Goal: Task Accomplishment & Management: Manage account settings

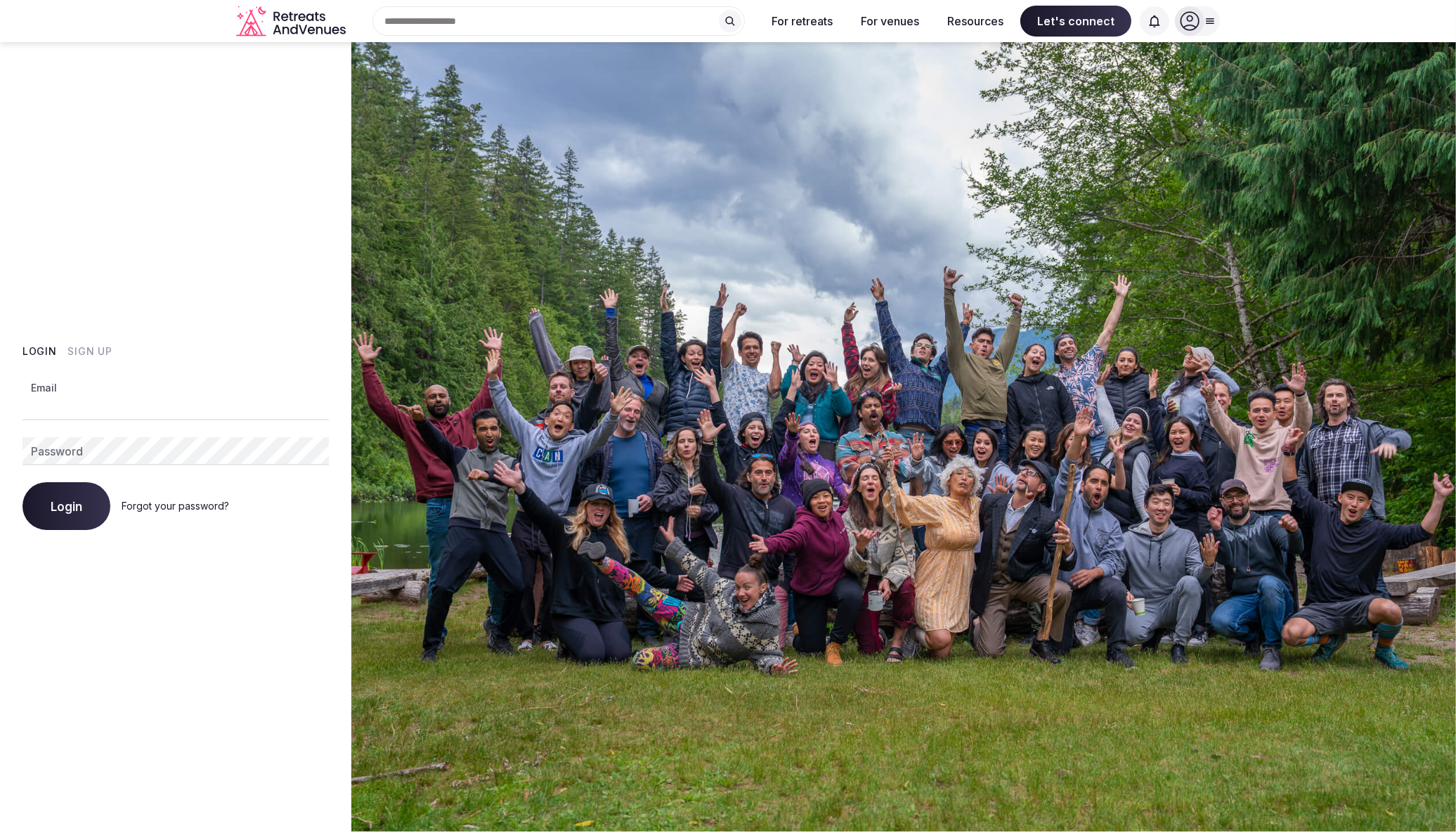
type input "**********"
click at [22, 482] on button "Login" at bounding box center [66, 506] width 88 height 48
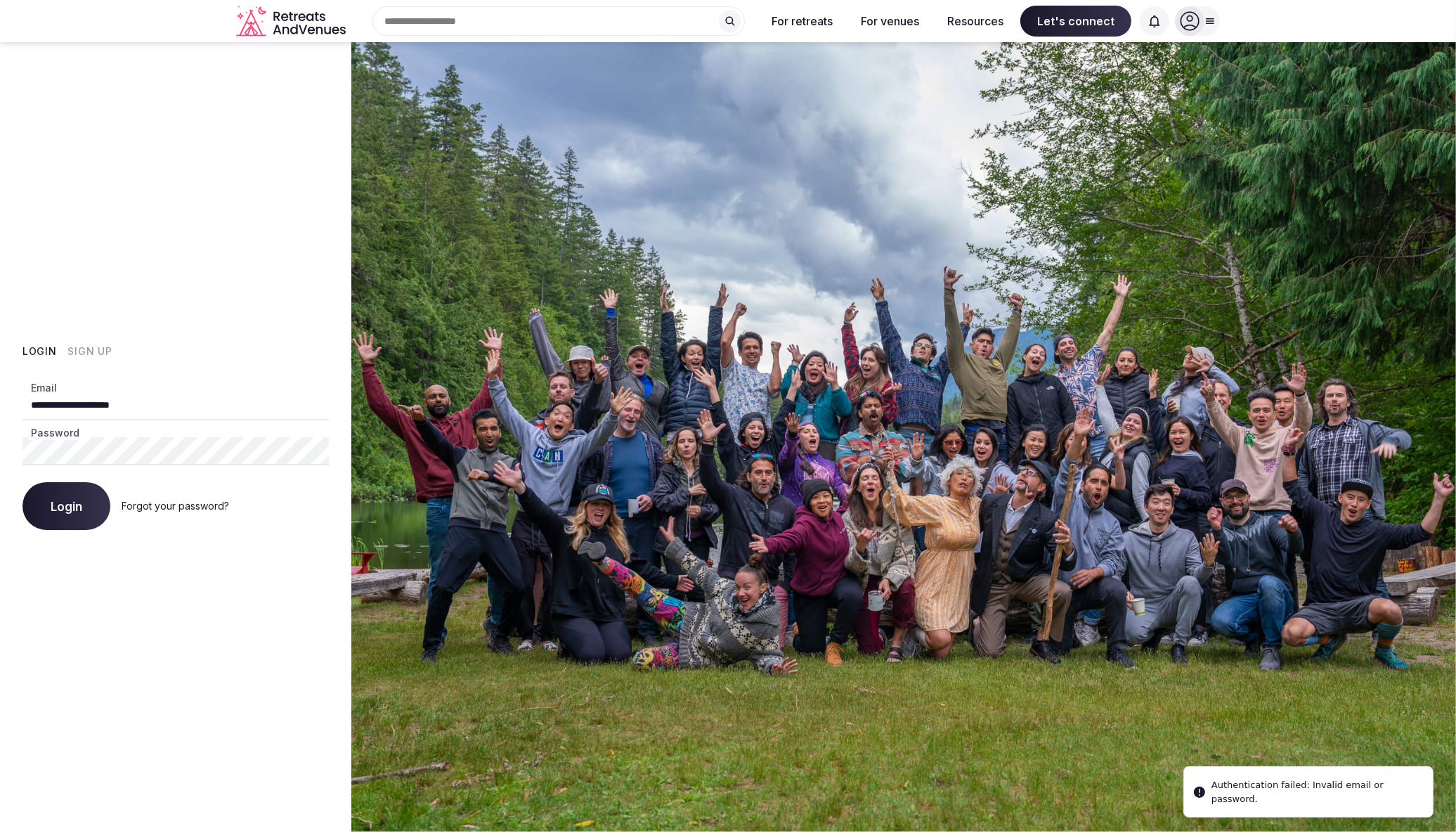
click at [22, 482] on button "Login" at bounding box center [66, 506] width 88 height 48
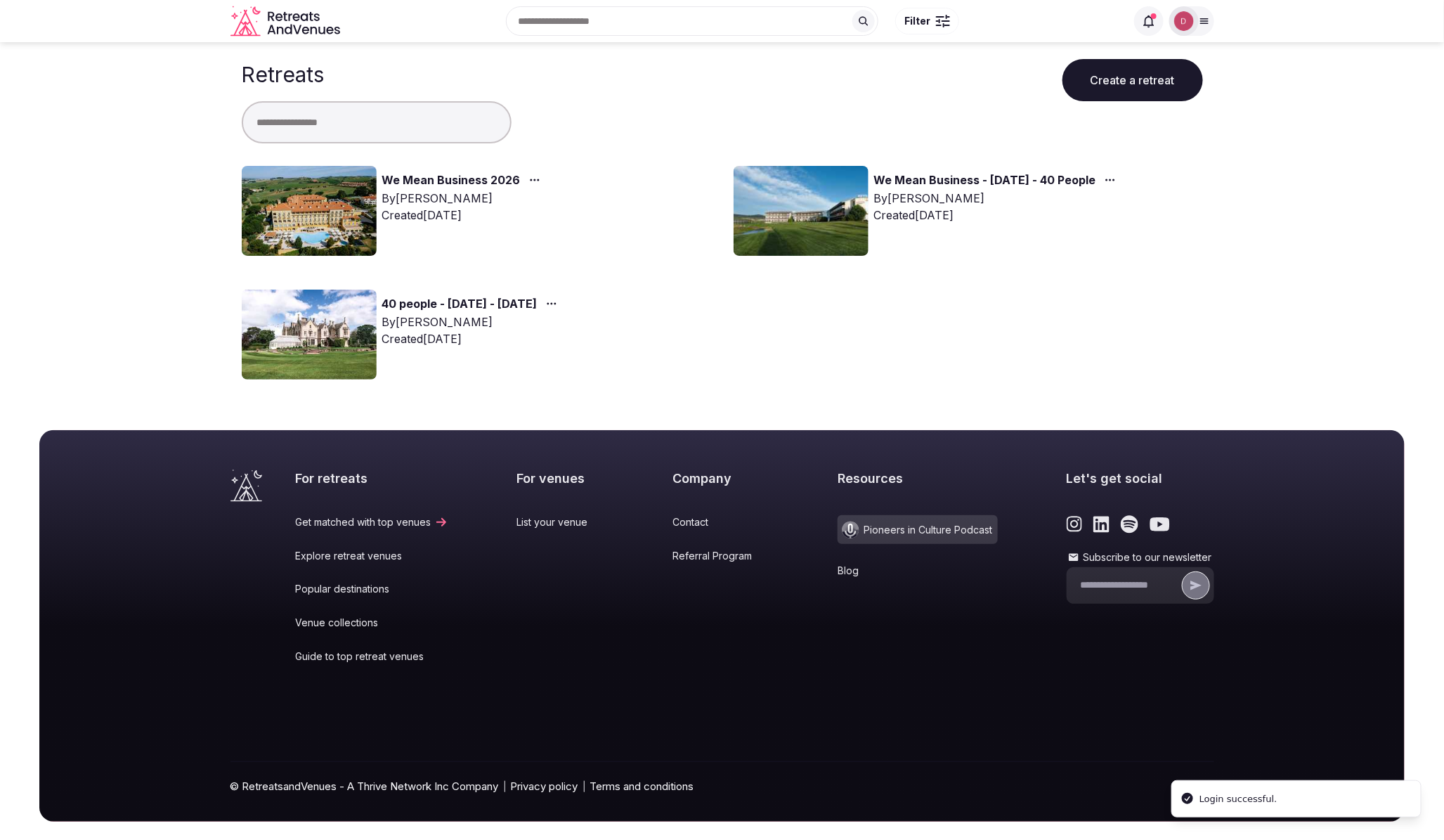
click at [491, 180] on link "We Mean Business 2026" at bounding box center [452, 180] width 138 height 18
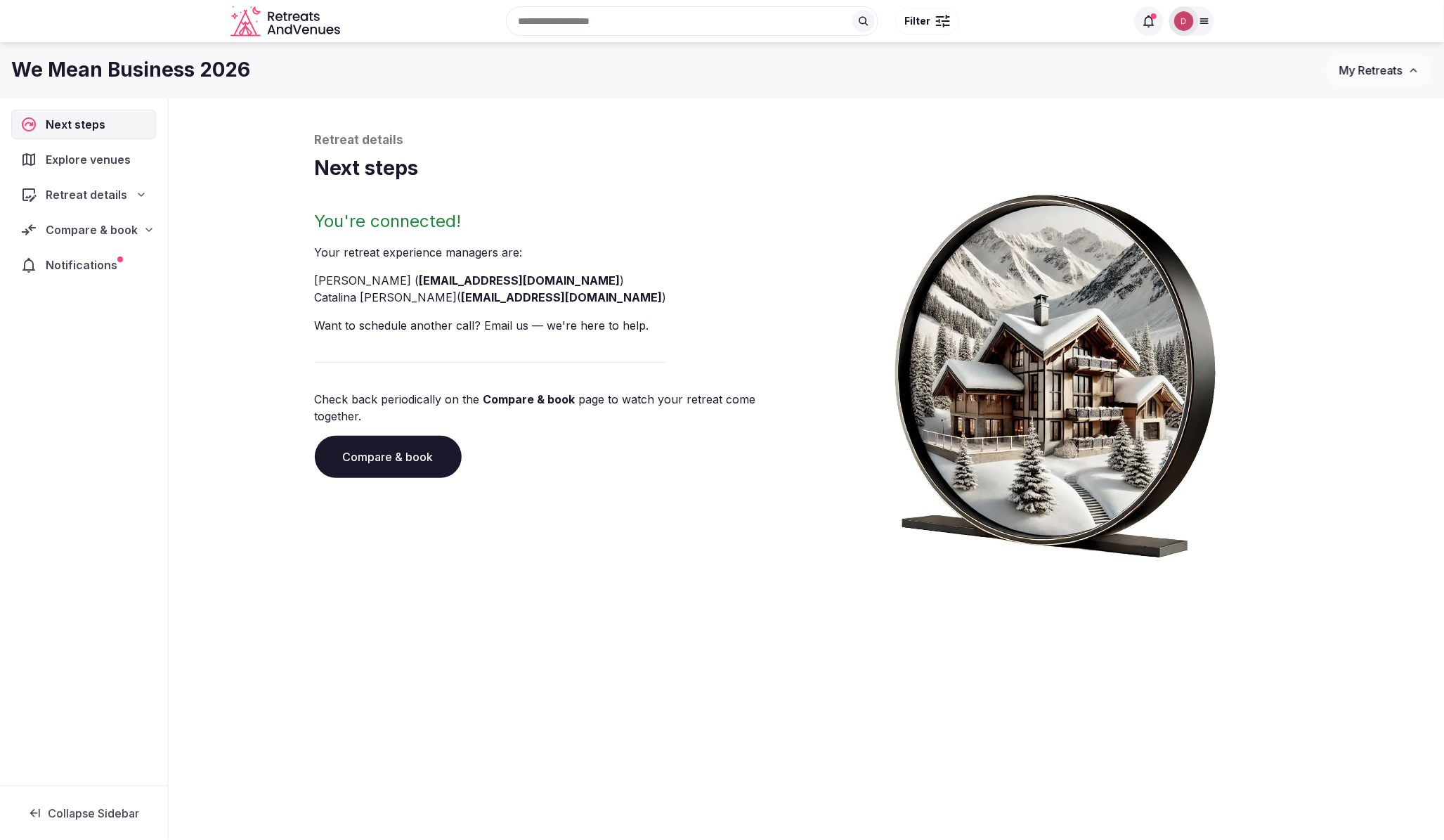
click at [349, 441] on link "Compare & book" at bounding box center [389, 456] width 147 height 42
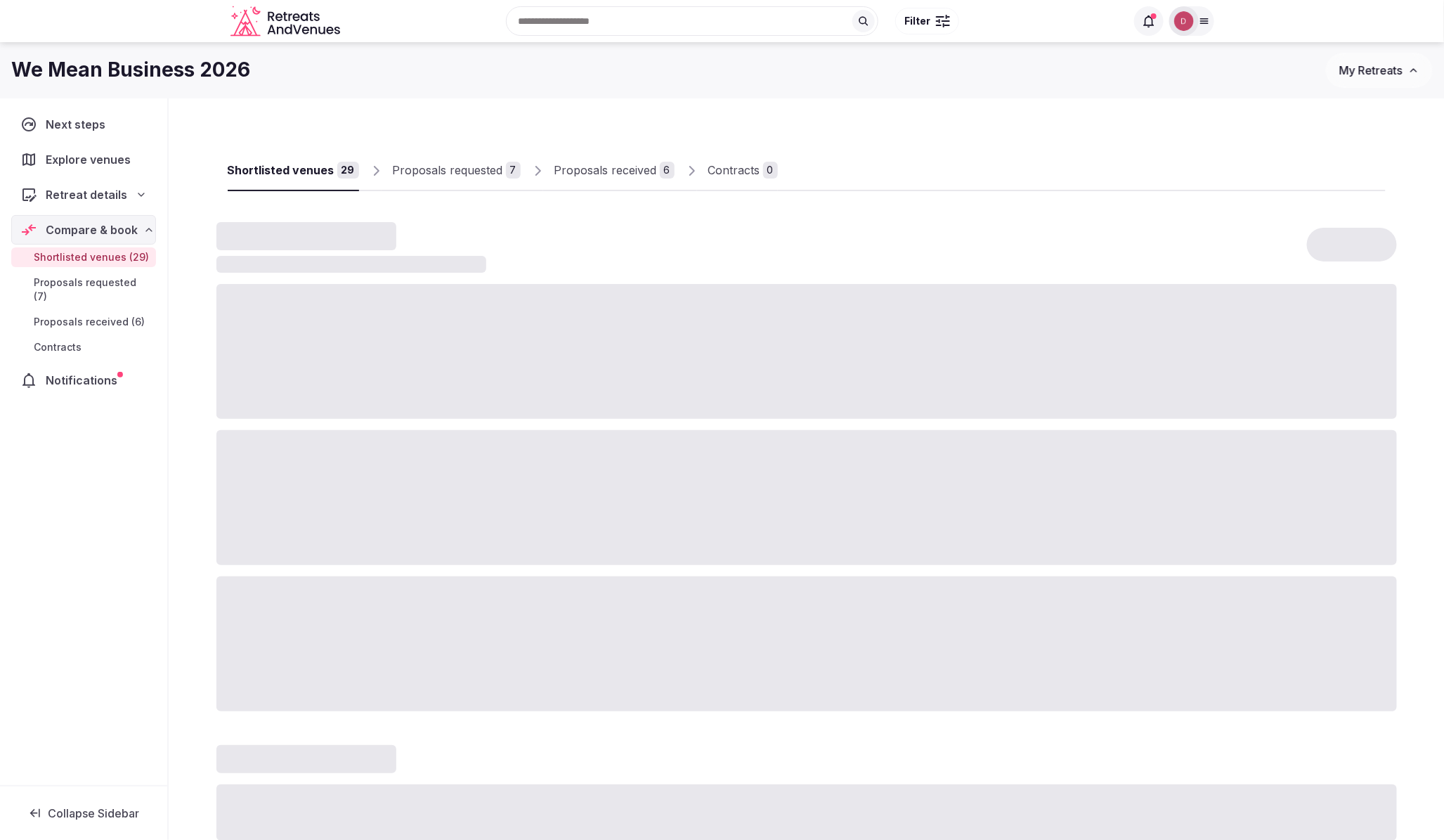
click at [594, 184] on link "Proposals received 6" at bounding box center [614, 171] width 120 height 41
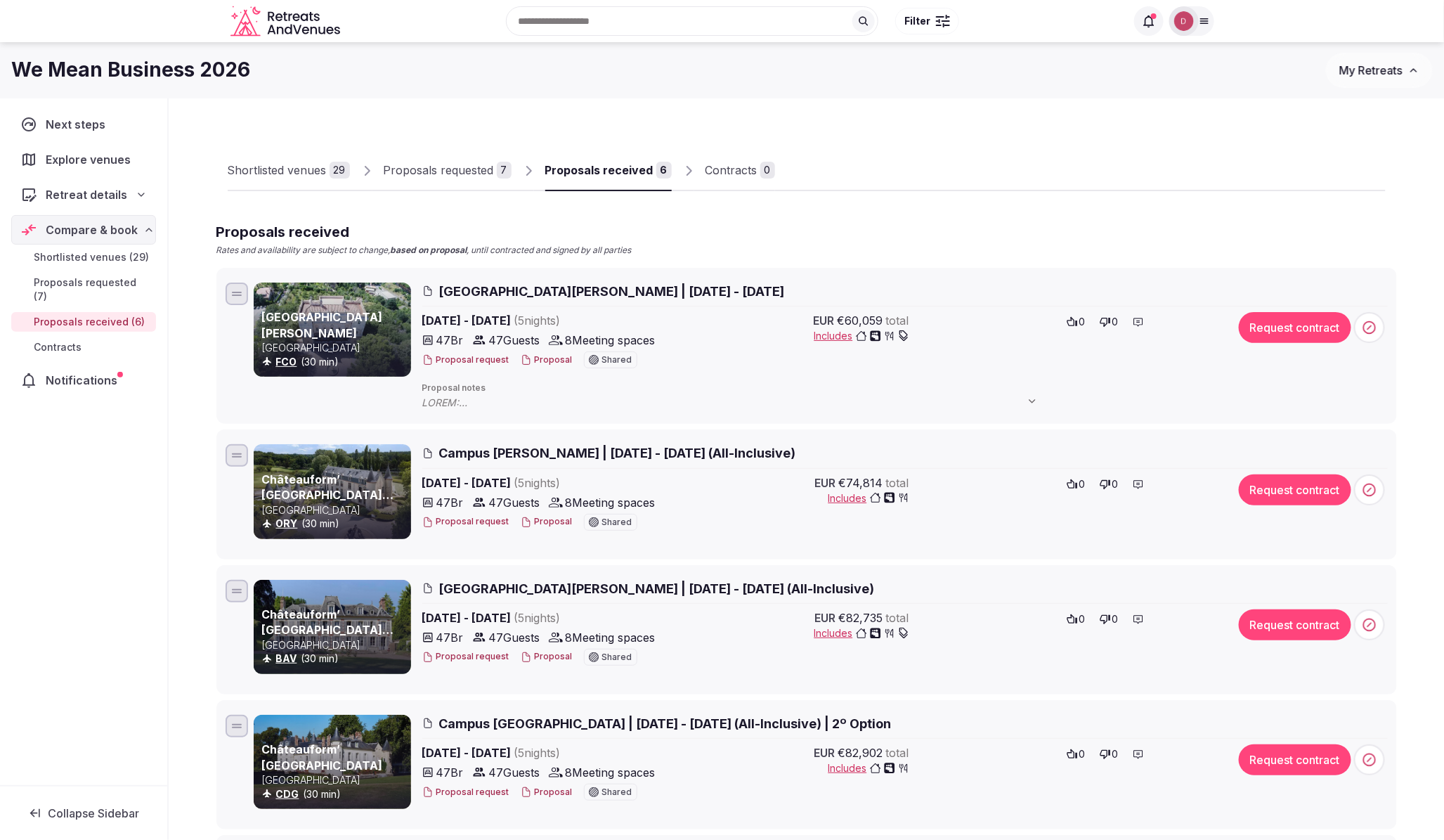
click at [903, 335] on icon "button" at bounding box center [903, 335] width 11 height 11
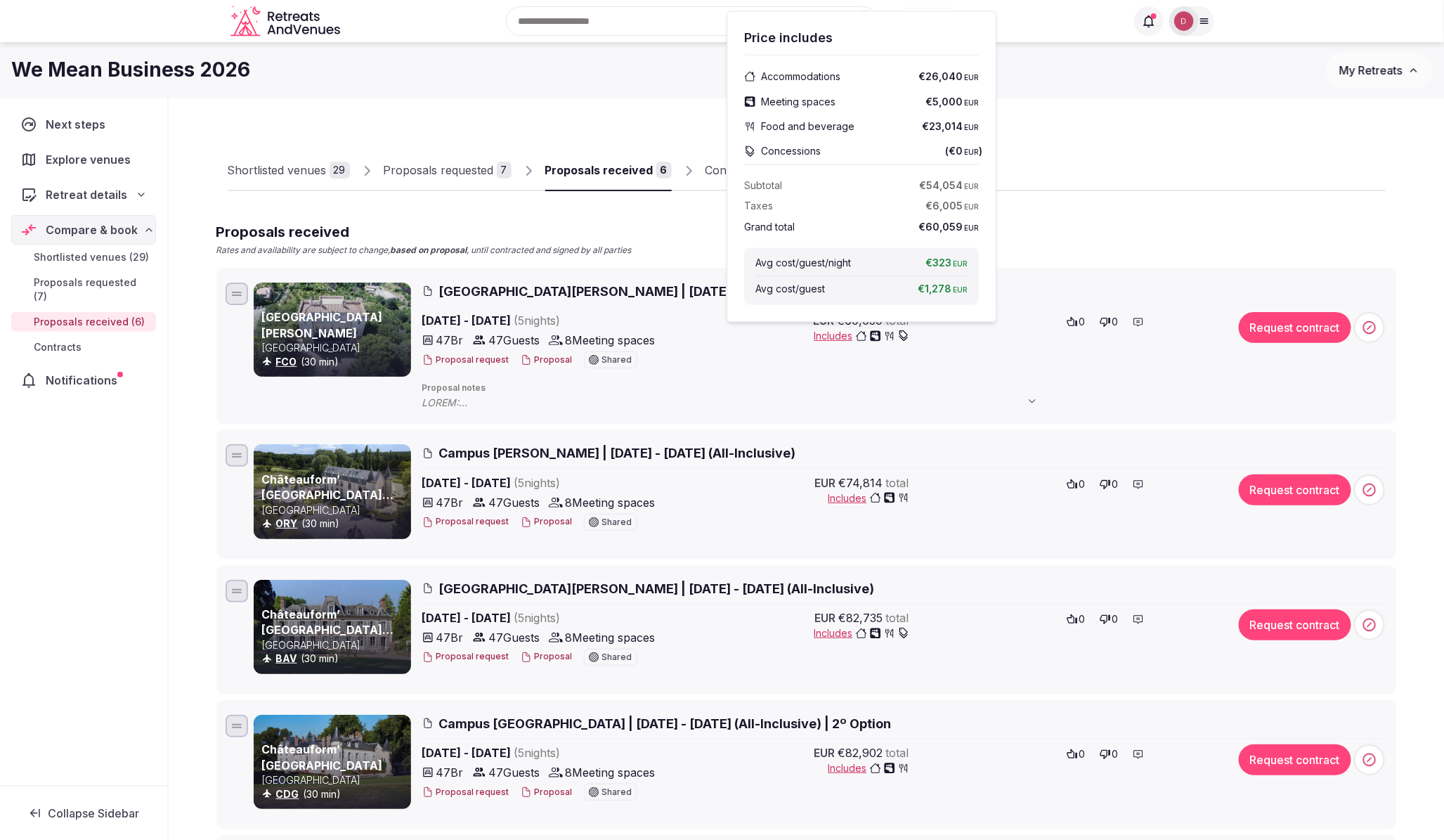
click at [905, 634] on icon "button" at bounding box center [903, 633] width 11 height 11
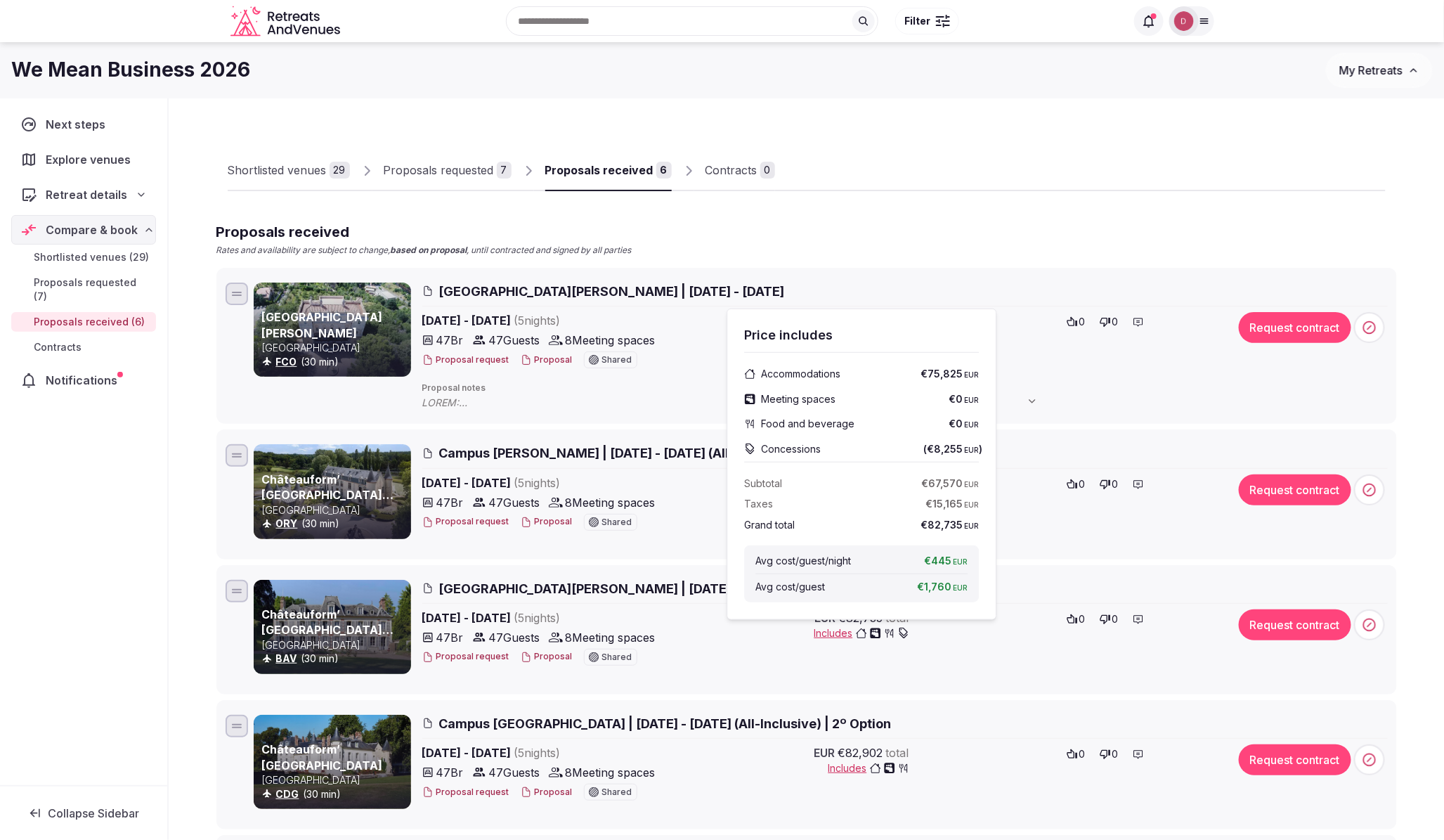
click at [880, 259] on div "Proposals received Rates and availability are subject to change, based on propo…" at bounding box center [807, 660] width 1181 height 877
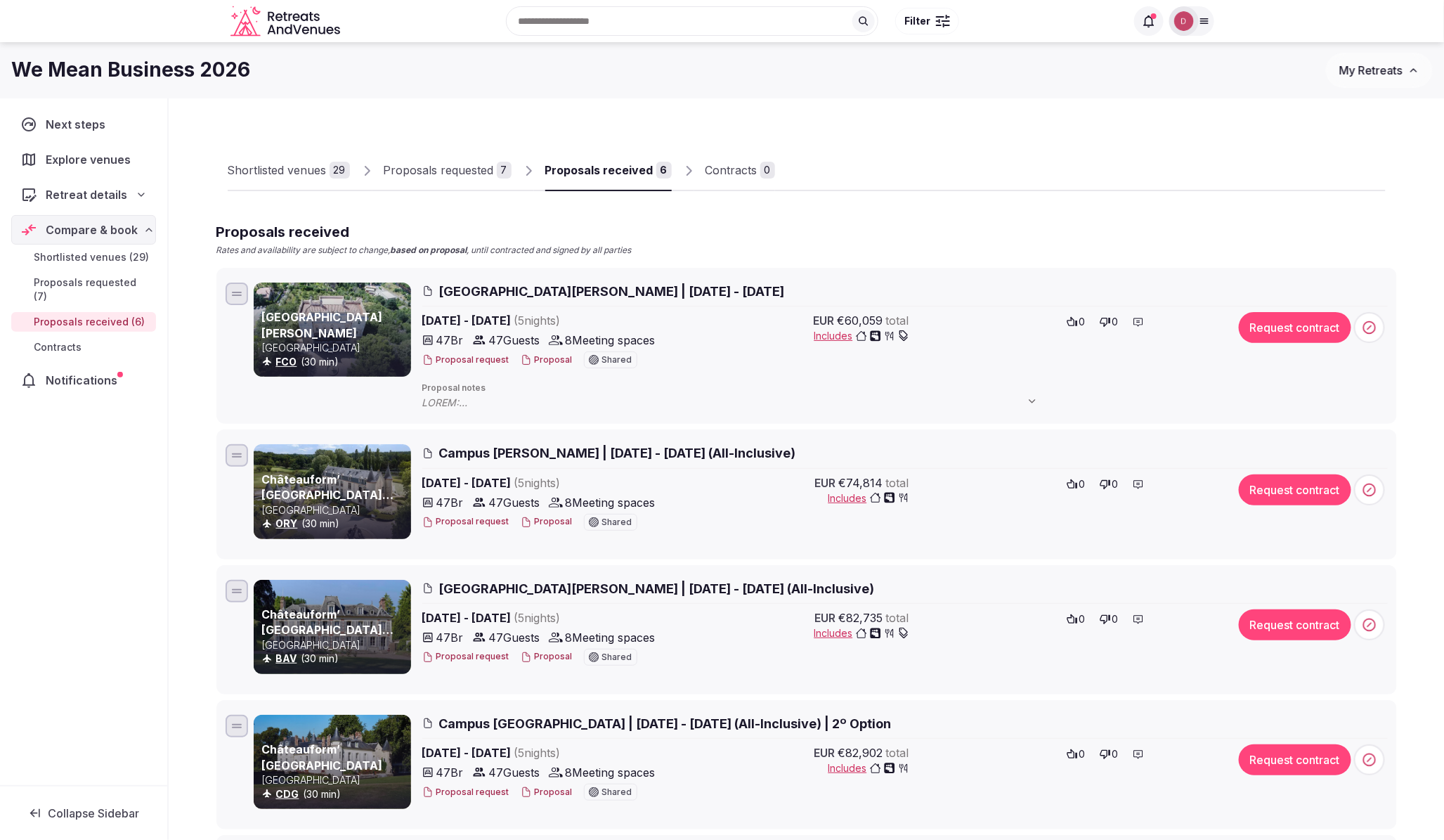
click at [901, 332] on circle "button" at bounding box center [902, 332] width 2 height 2
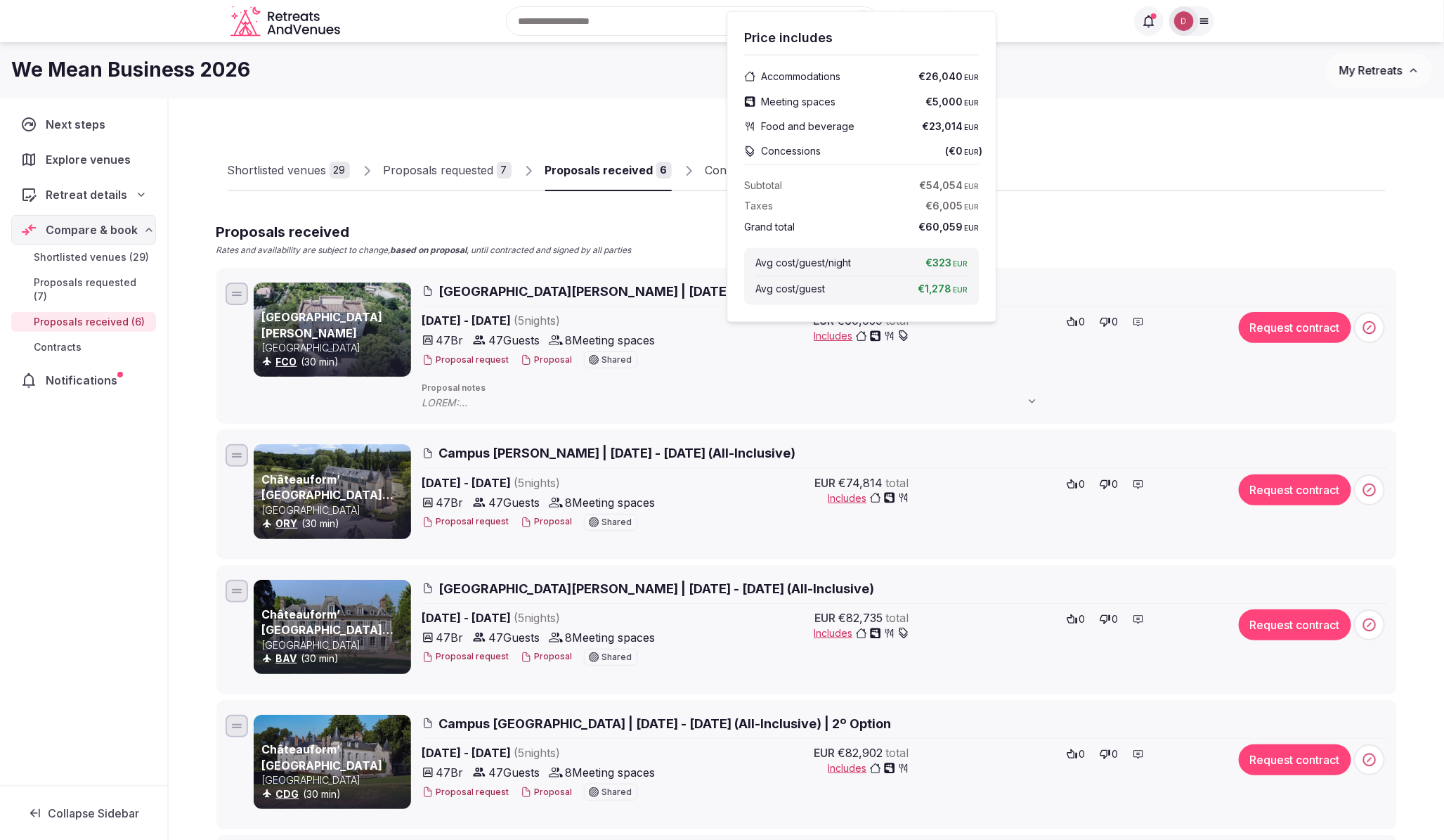
click at [918, 349] on div "EUR €60,059 total Includes 0 0" at bounding box center [950, 341] width 538 height 59
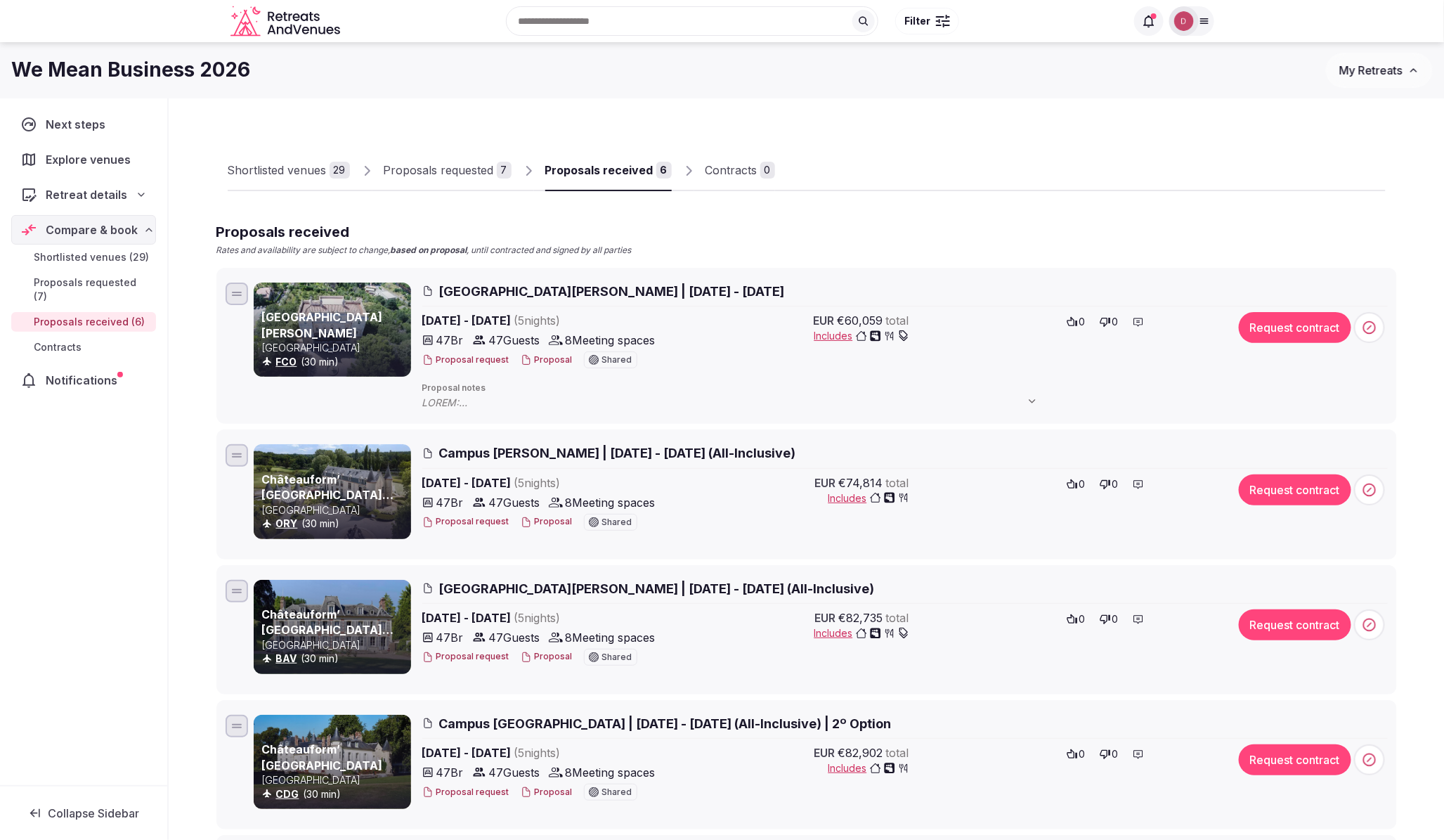
click at [465, 405] on span at bounding box center [737, 402] width 629 height 14
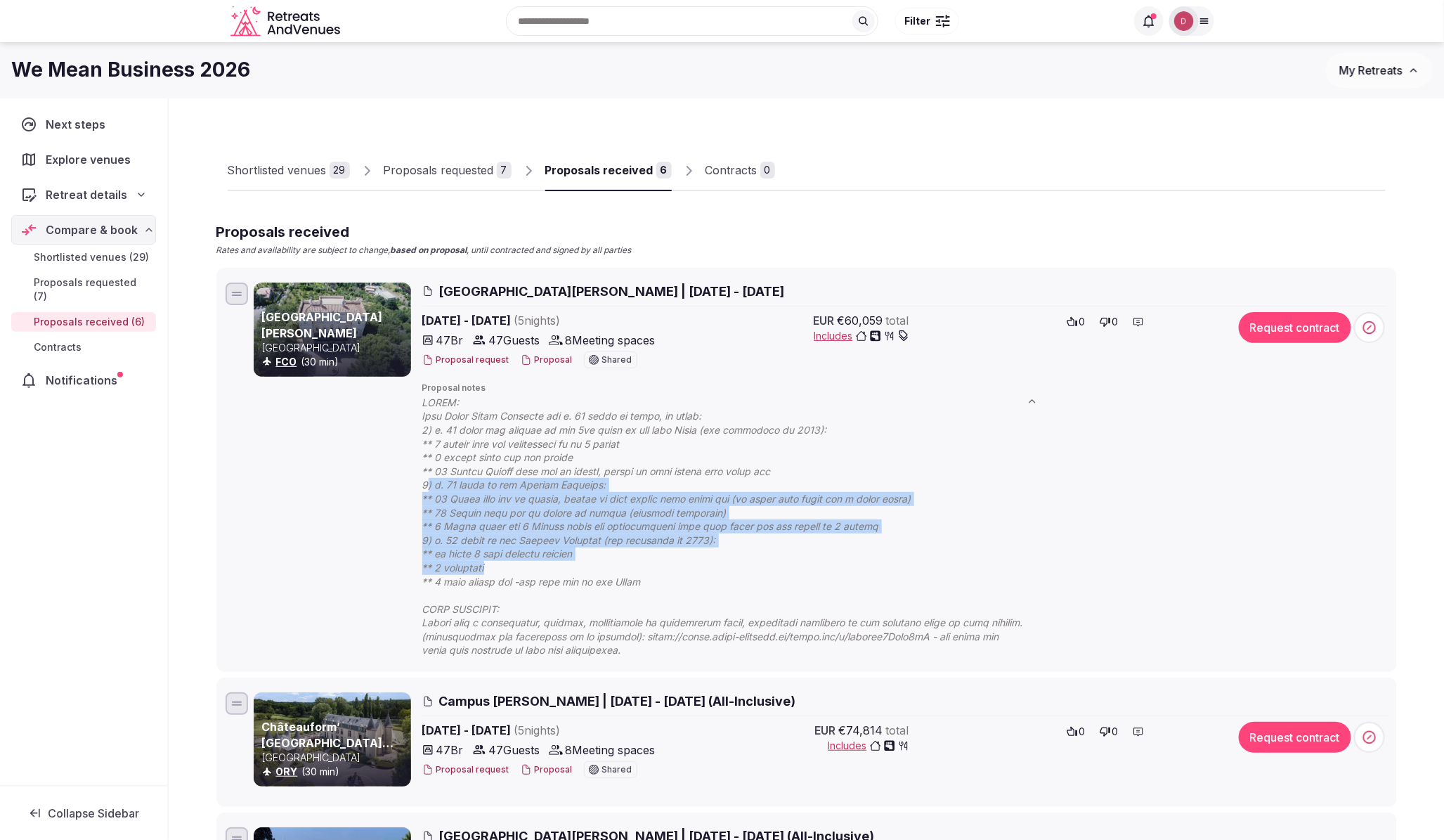
drag, startPoint x: 427, startPoint y: 487, endPoint x: 705, endPoint y: 571, distance: 290.4
click at [705, 571] on span at bounding box center [737, 526] width 629 height 261
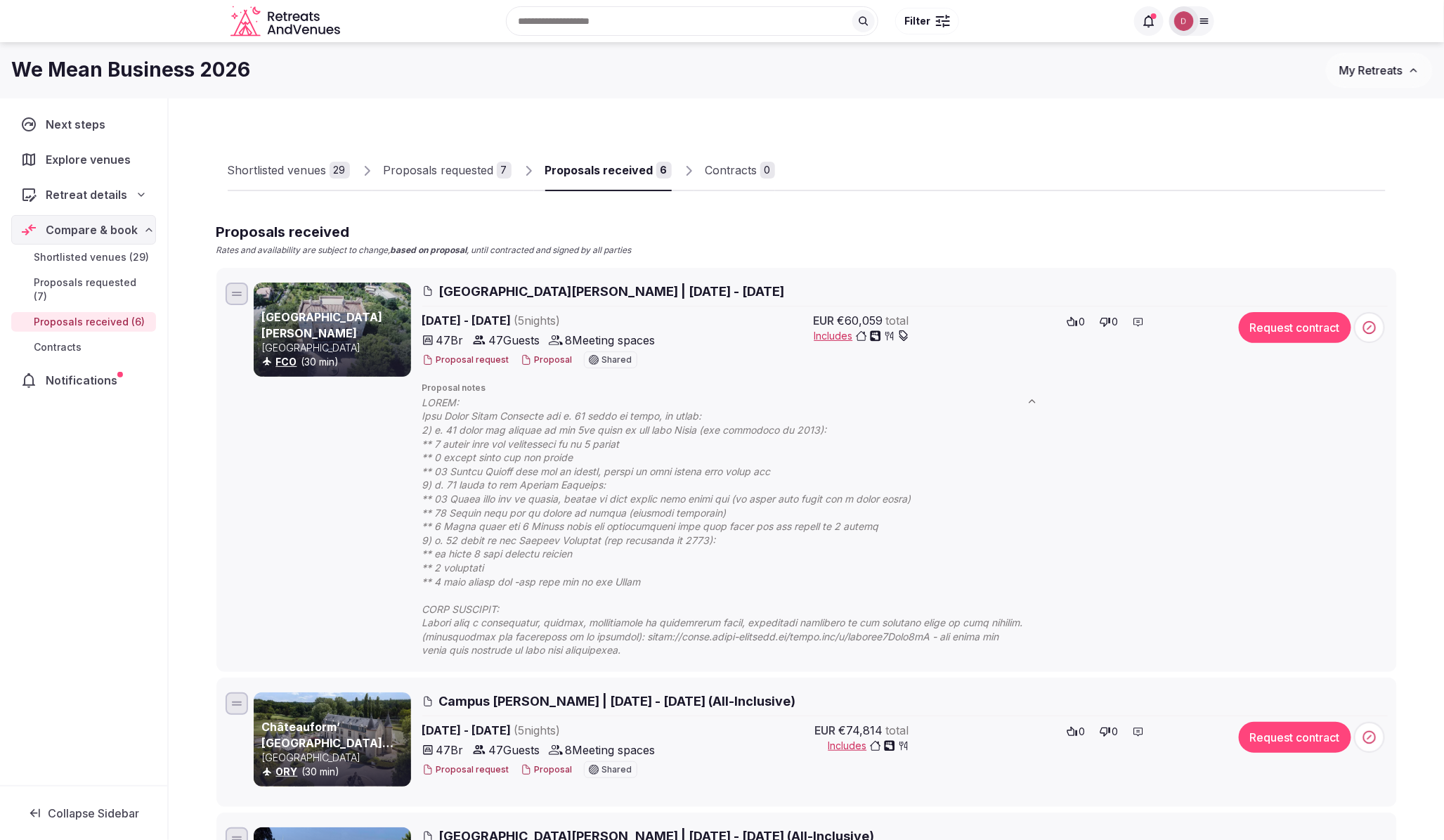
drag, startPoint x: 705, startPoint y: 571, endPoint x: 638, endPoint y: 579, distance: 67.5
click at [638, 579] on span at bounding box center [737, 526] width 629 height 261
click at [474, 170] on div "Proposals requested" at bounding box center [438, 170] width 110 height 17
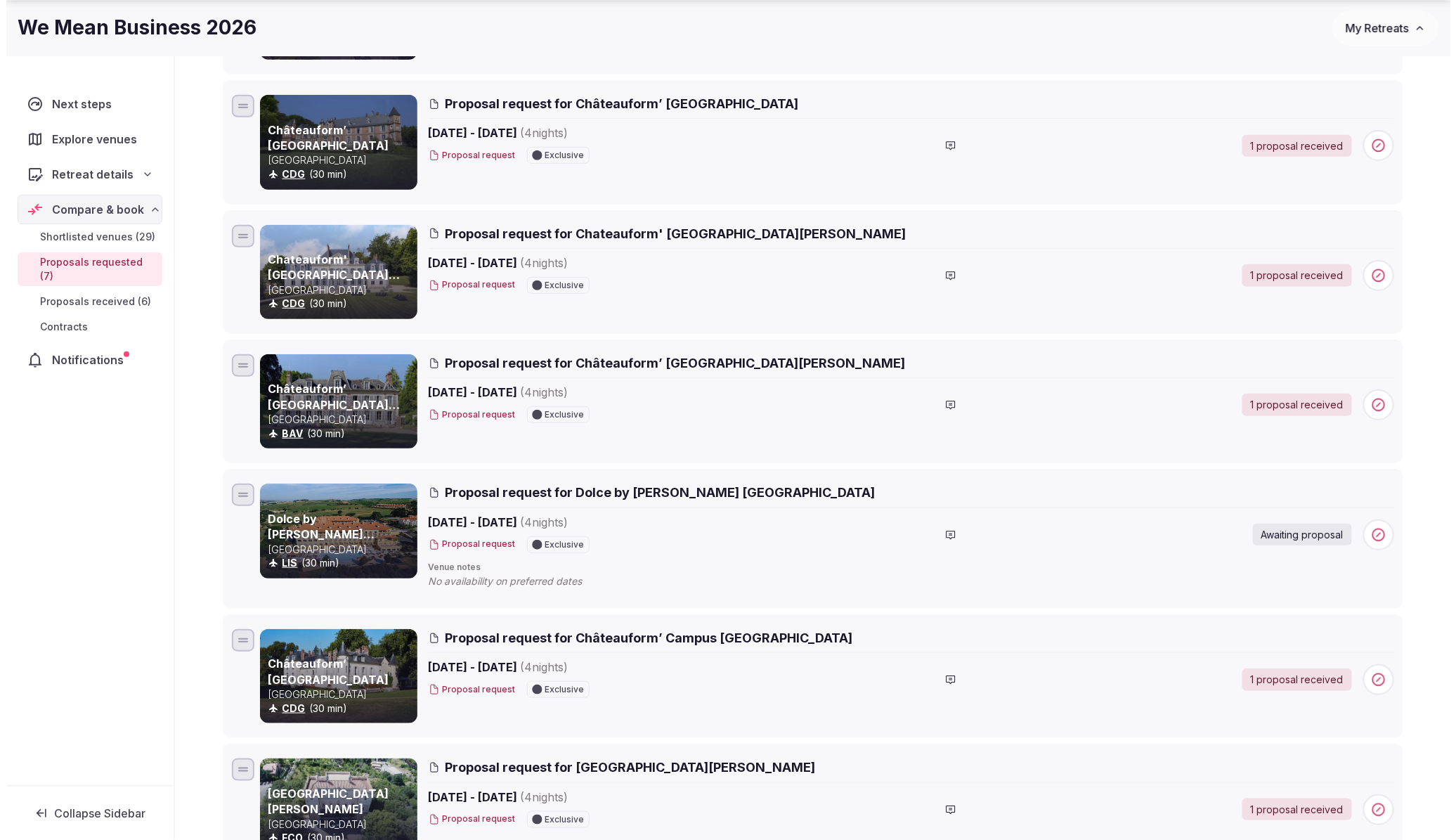
scroll to position [312, 0]
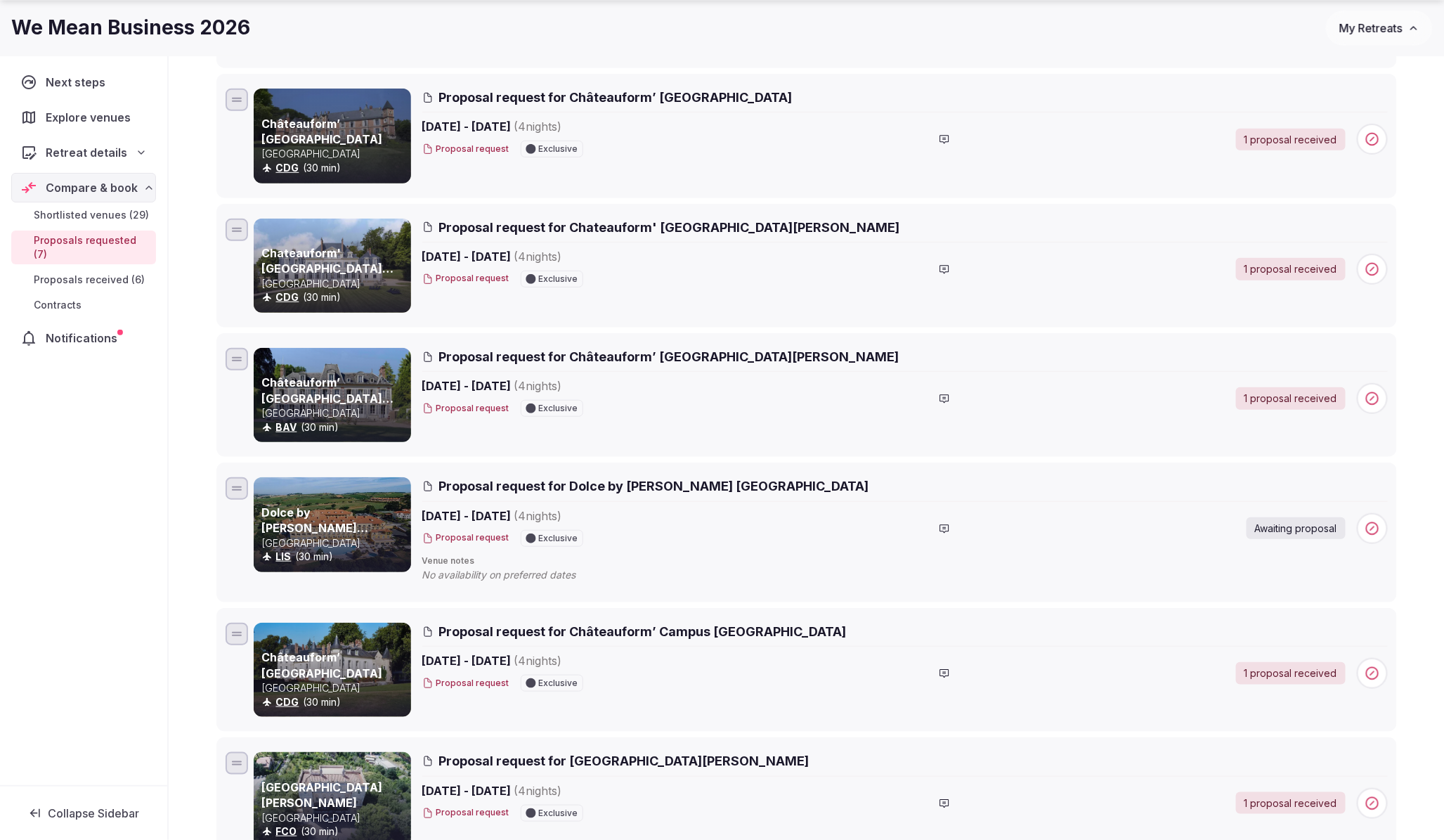
click at [943, 522] on div at bounding box center [944, 528] width 20 height 20
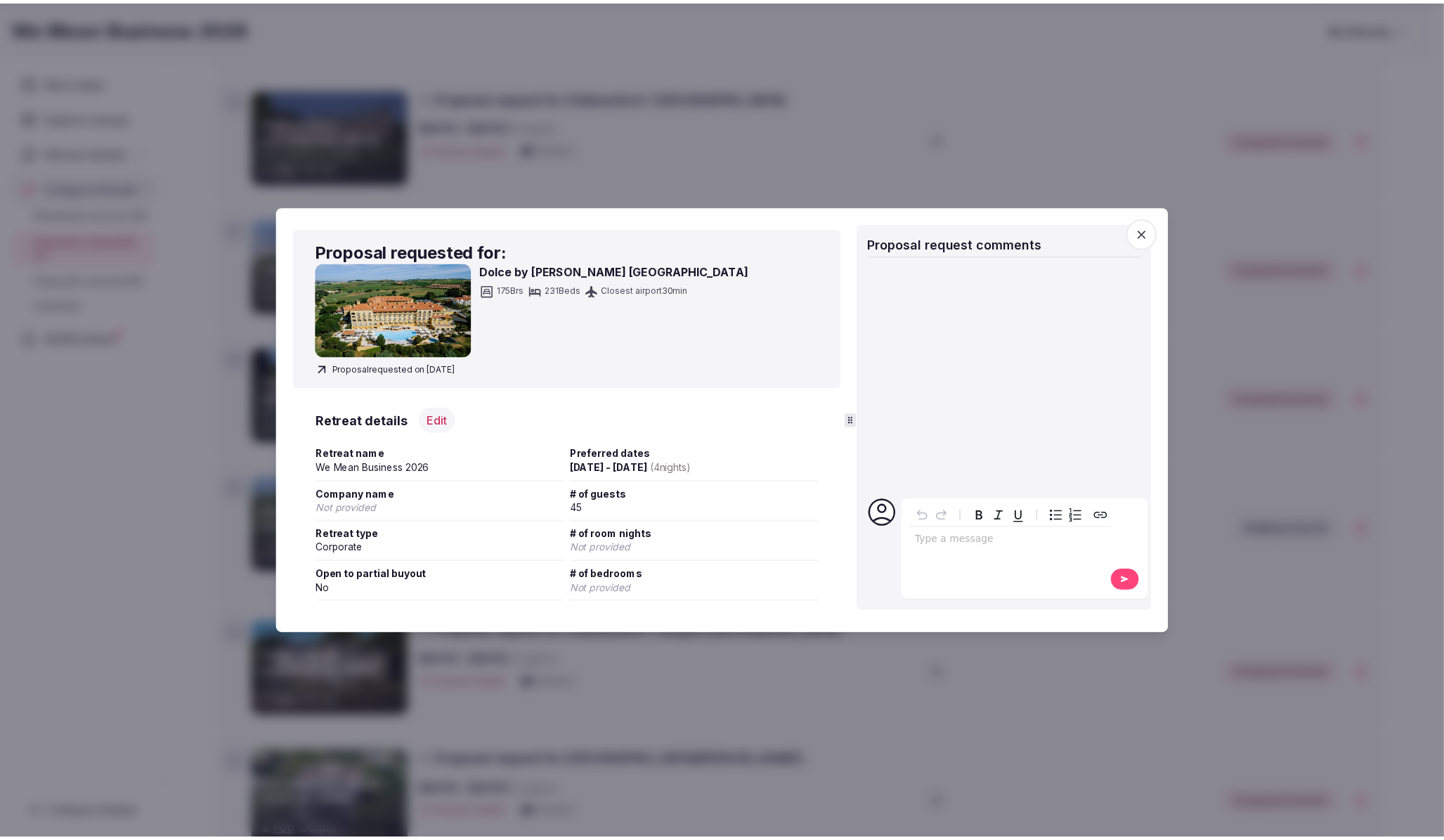
scroll to position [0, 0]
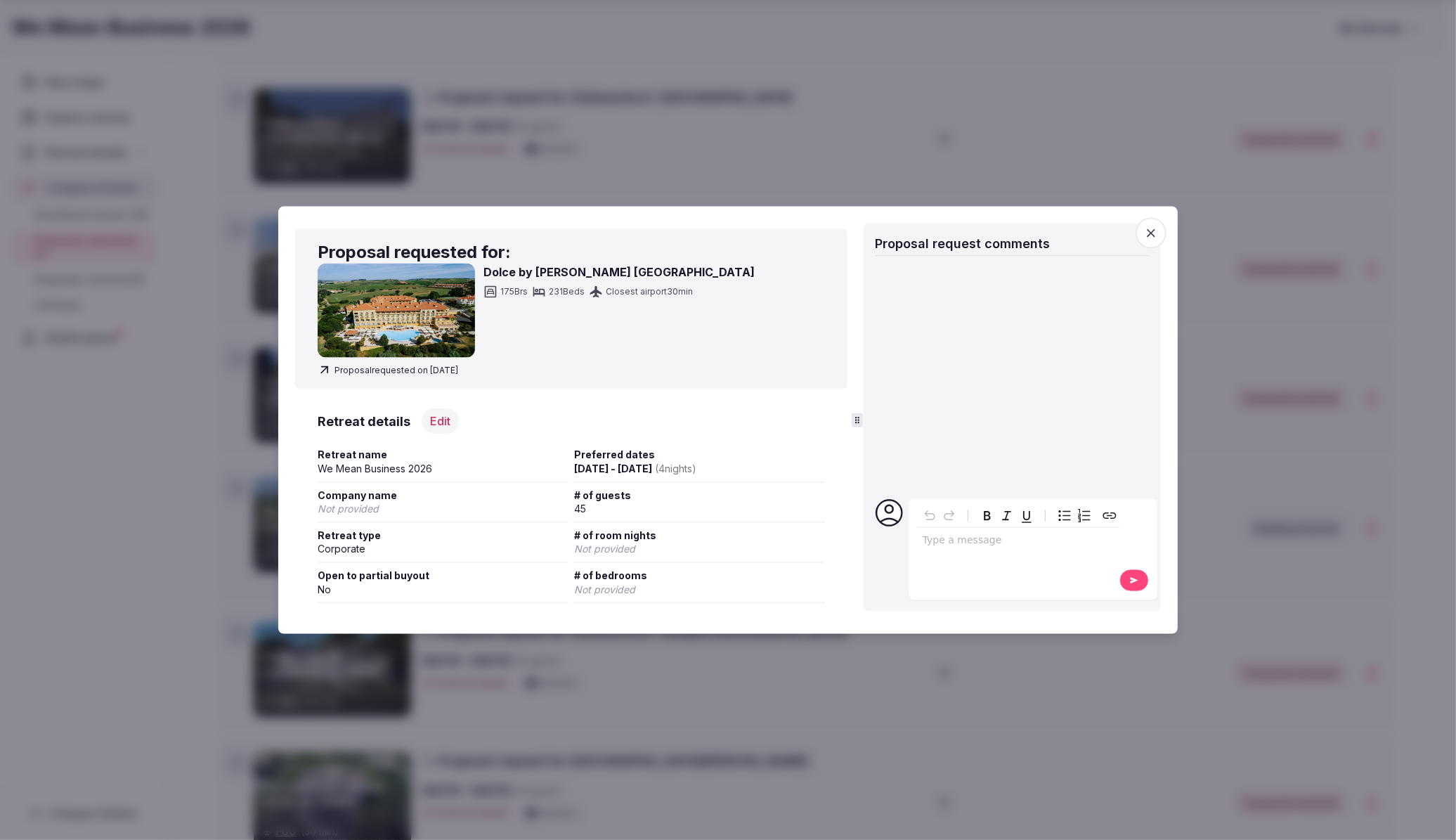
click at [1164, 236] on span "button" at bounding box center [1151, 232] width 31 height 31
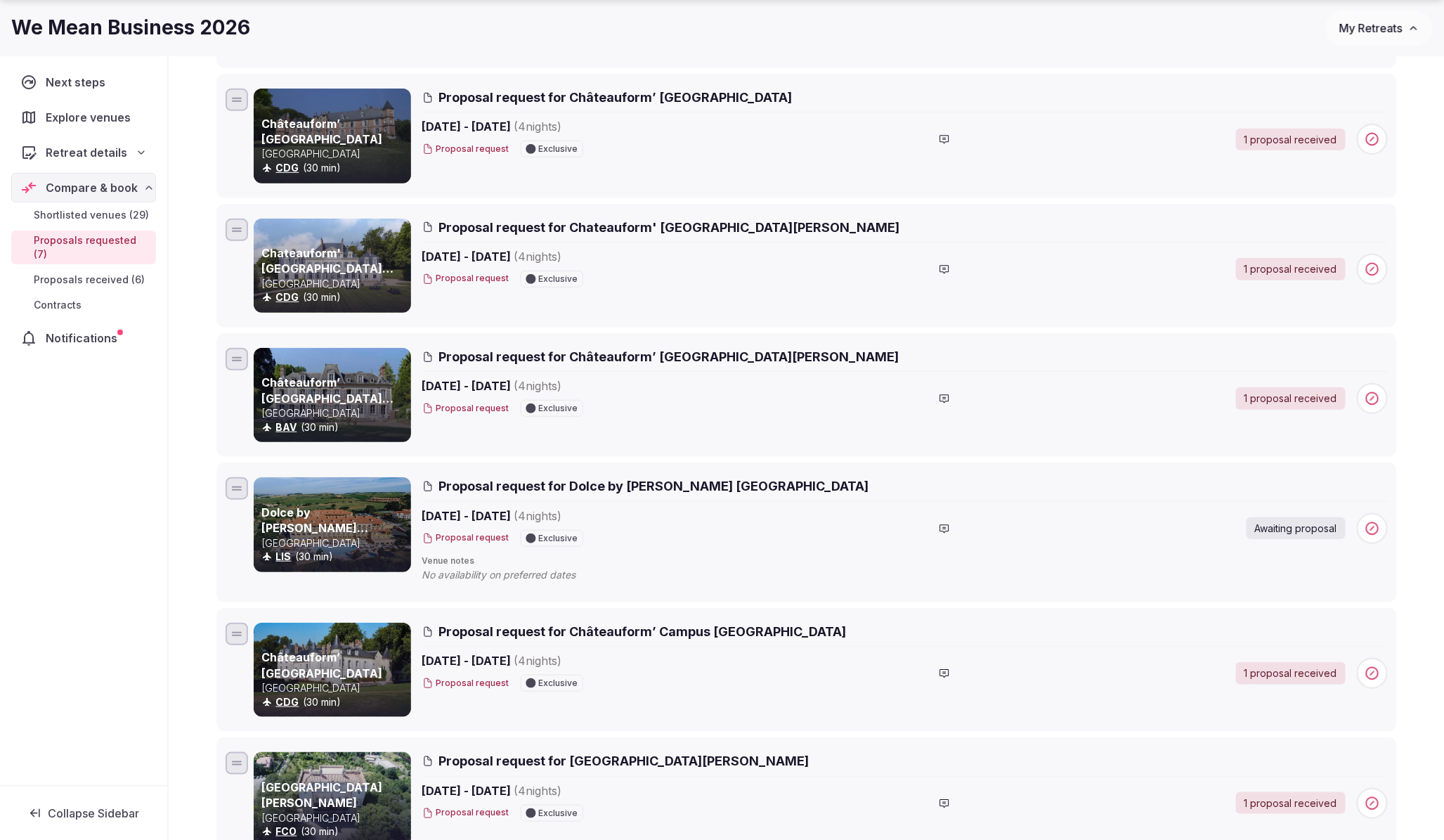
click at [472, 536] on button "Proposal request" at bounding box center [466, 538] width 87 height 12
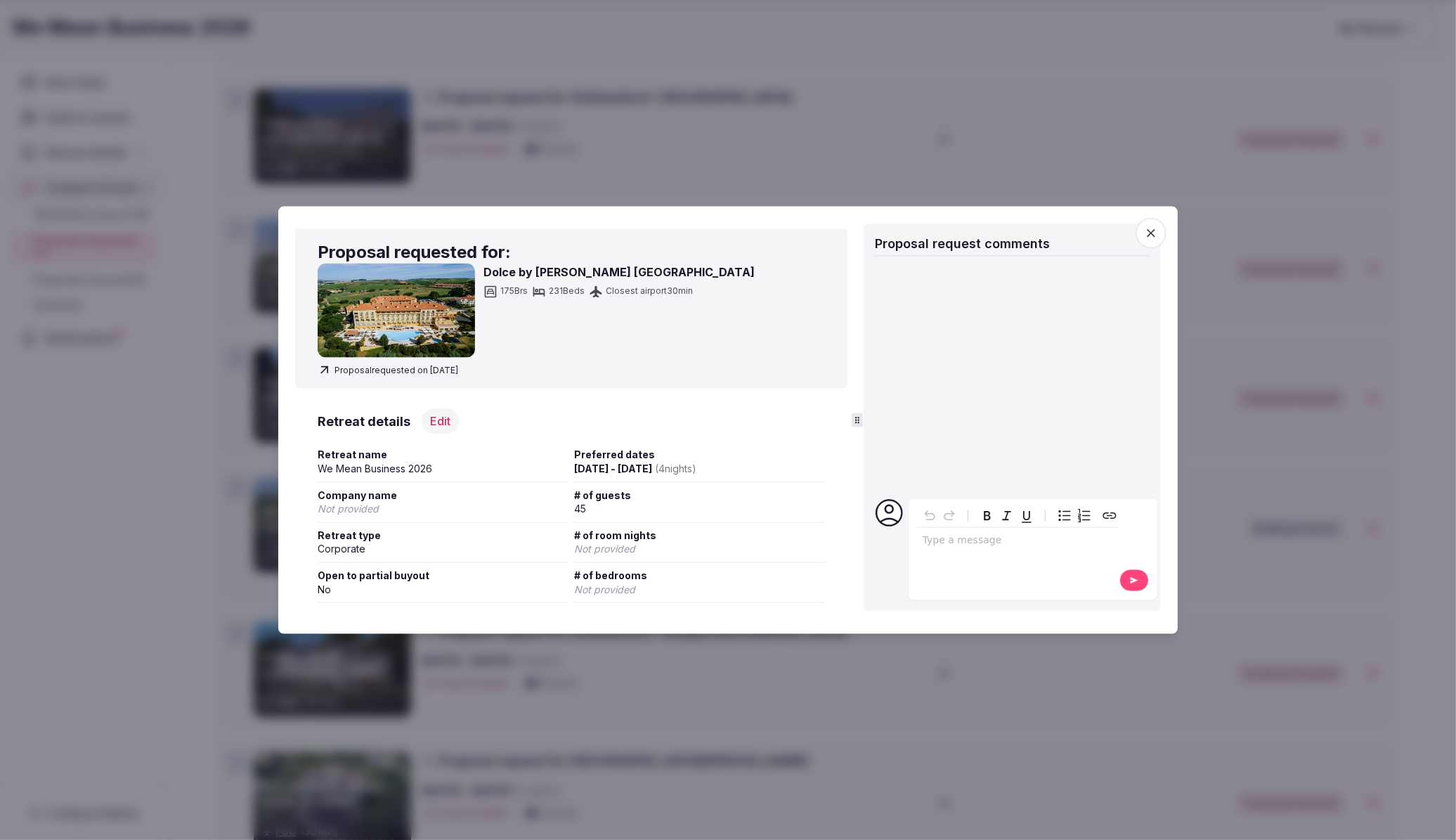
click at [1151, 232] on icon "button" at bounding box center [1151, 232] width 14 height 14
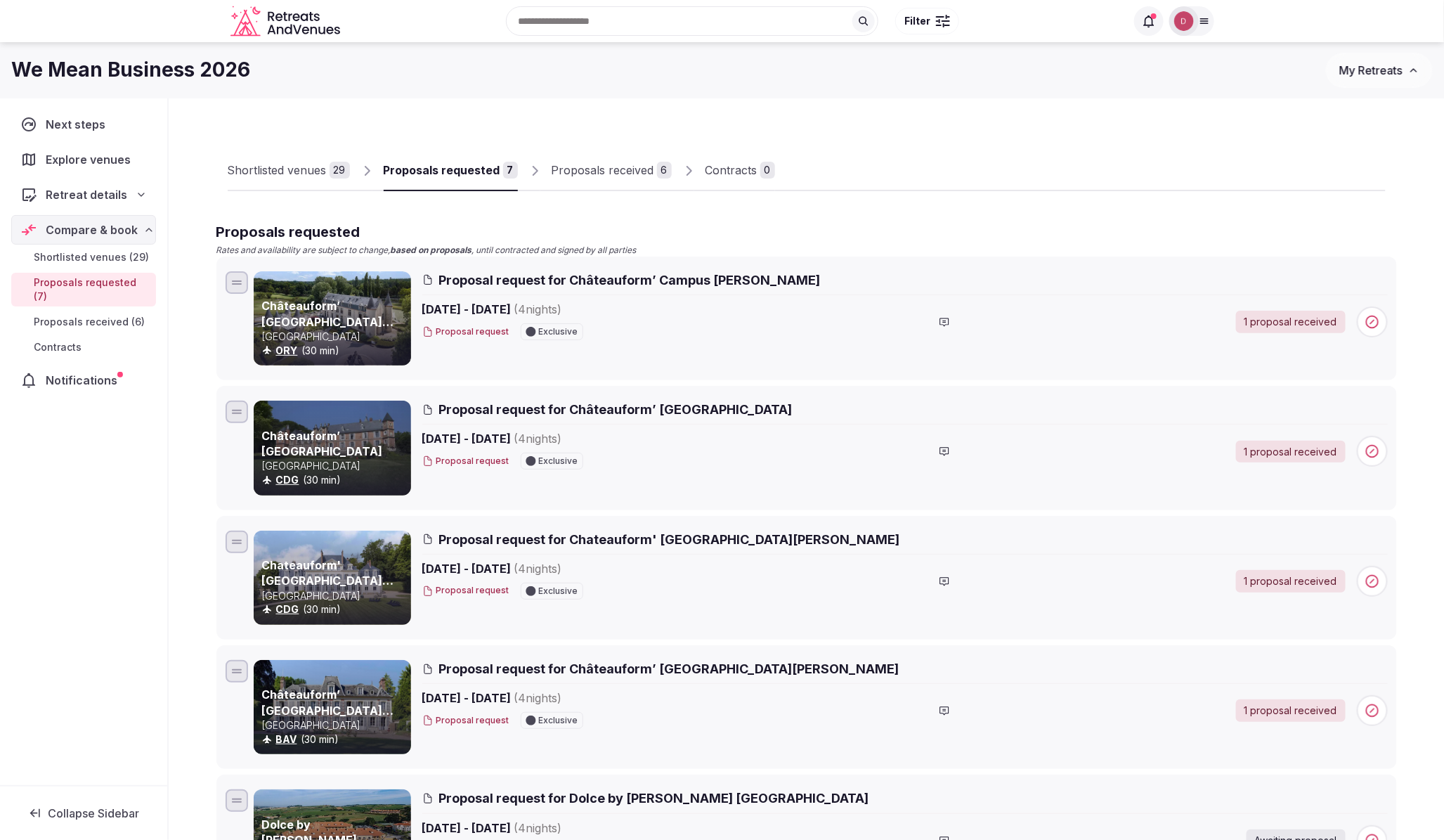
click at [328, 173] on div "Shortlisted venues 29" at bounding box center [289, 170] width 122 height 17
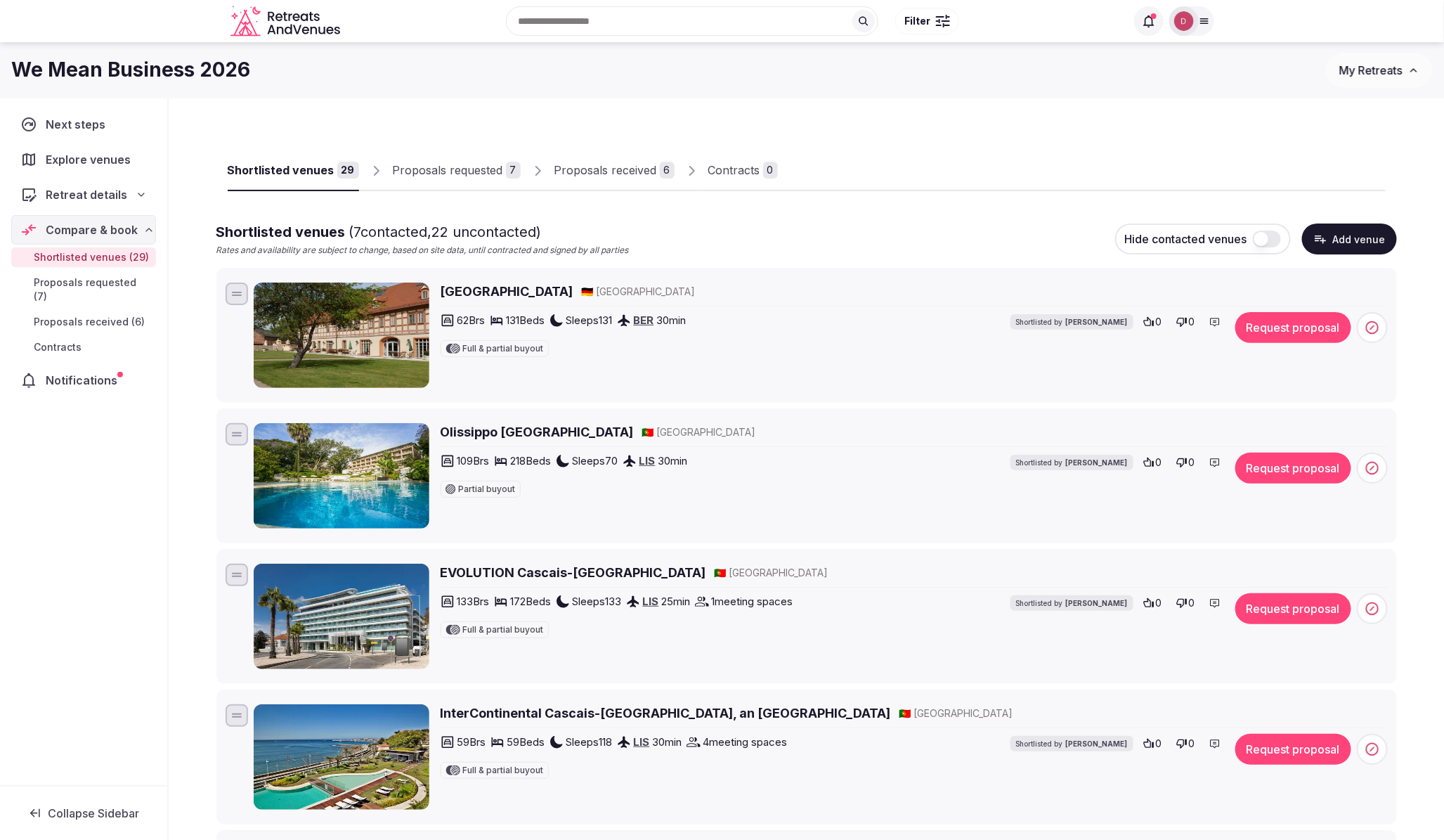
click at [585, 172] on div "Proposals received" at bounding box center [605, 170] width 102 height 17
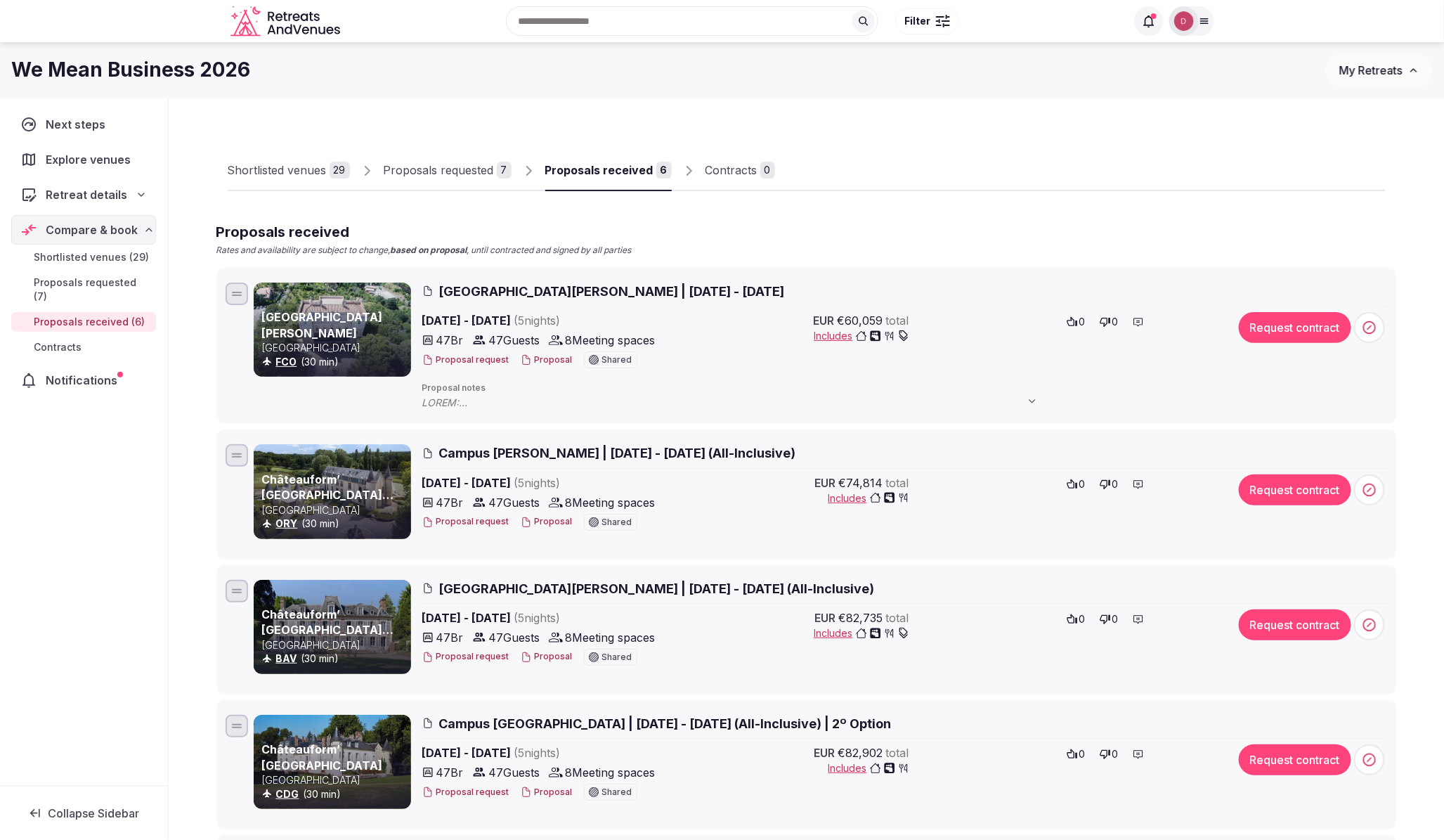
click at [86, 193] on span "Retreat details" at bounding box center [86, 195] width 81 height 17
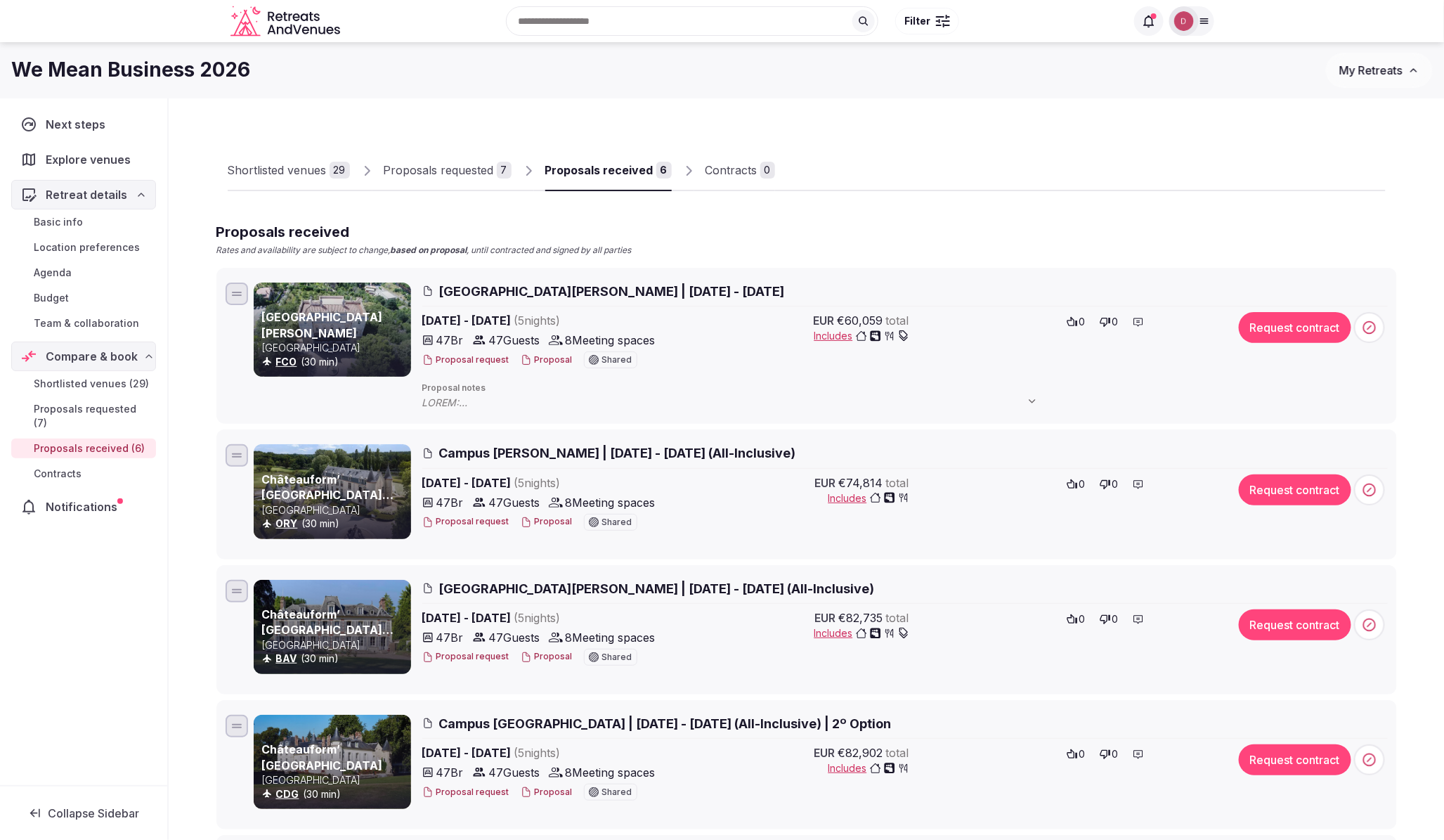
click at [64, 299] on span "Budget" at bounding box center [51, 298] width 35 height 14
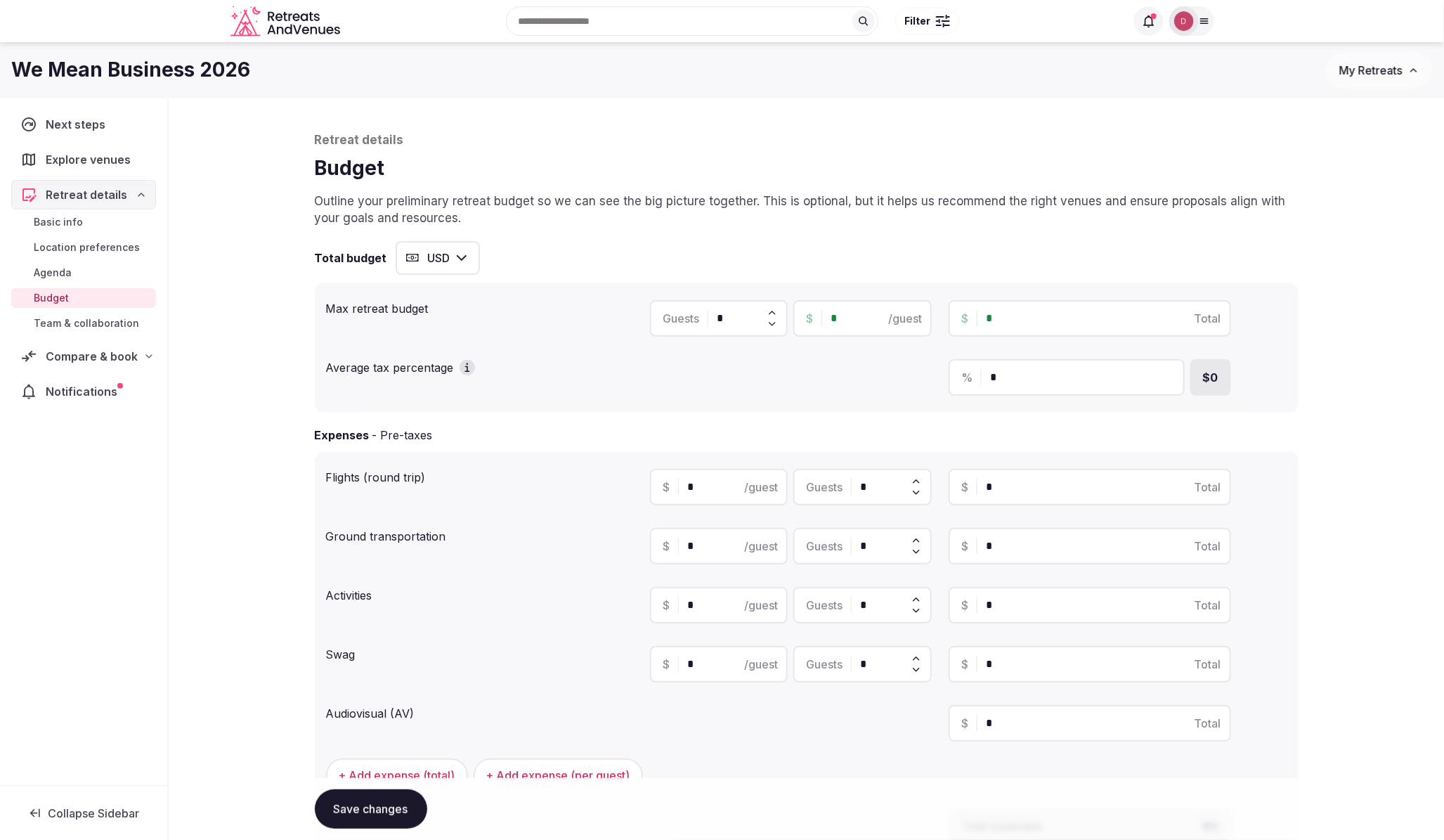
click at [86, 355] on span "Compare & book" at bounding box center [92, 356] width 92 height 17
click at [68, 499] on span "Notifications" at bounding box center [85, 507] width 78 height 17
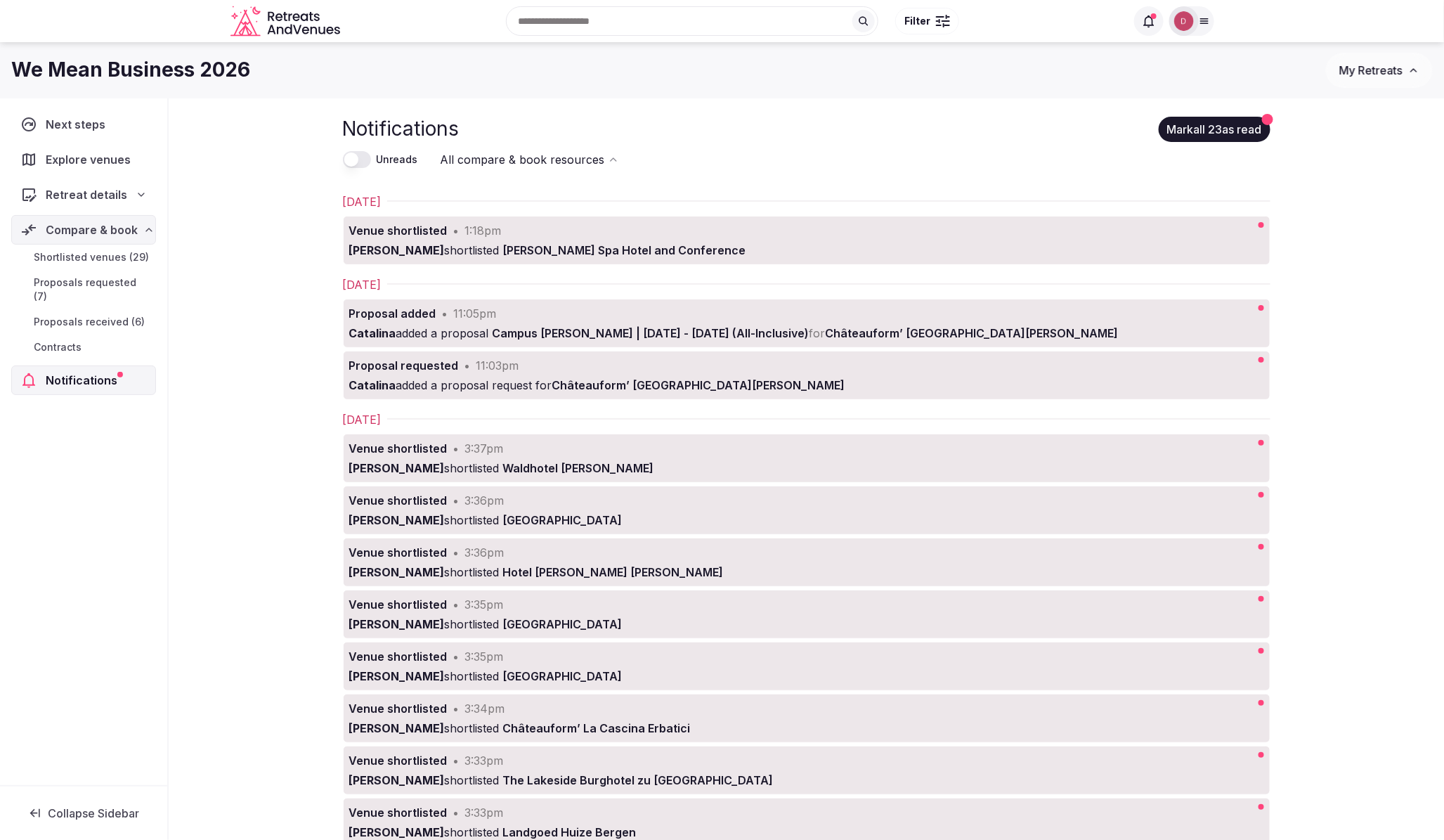
click at [104, 264] on span "Shortlisted venues (29)" at bounding box center [91, 257] width 115 height 14
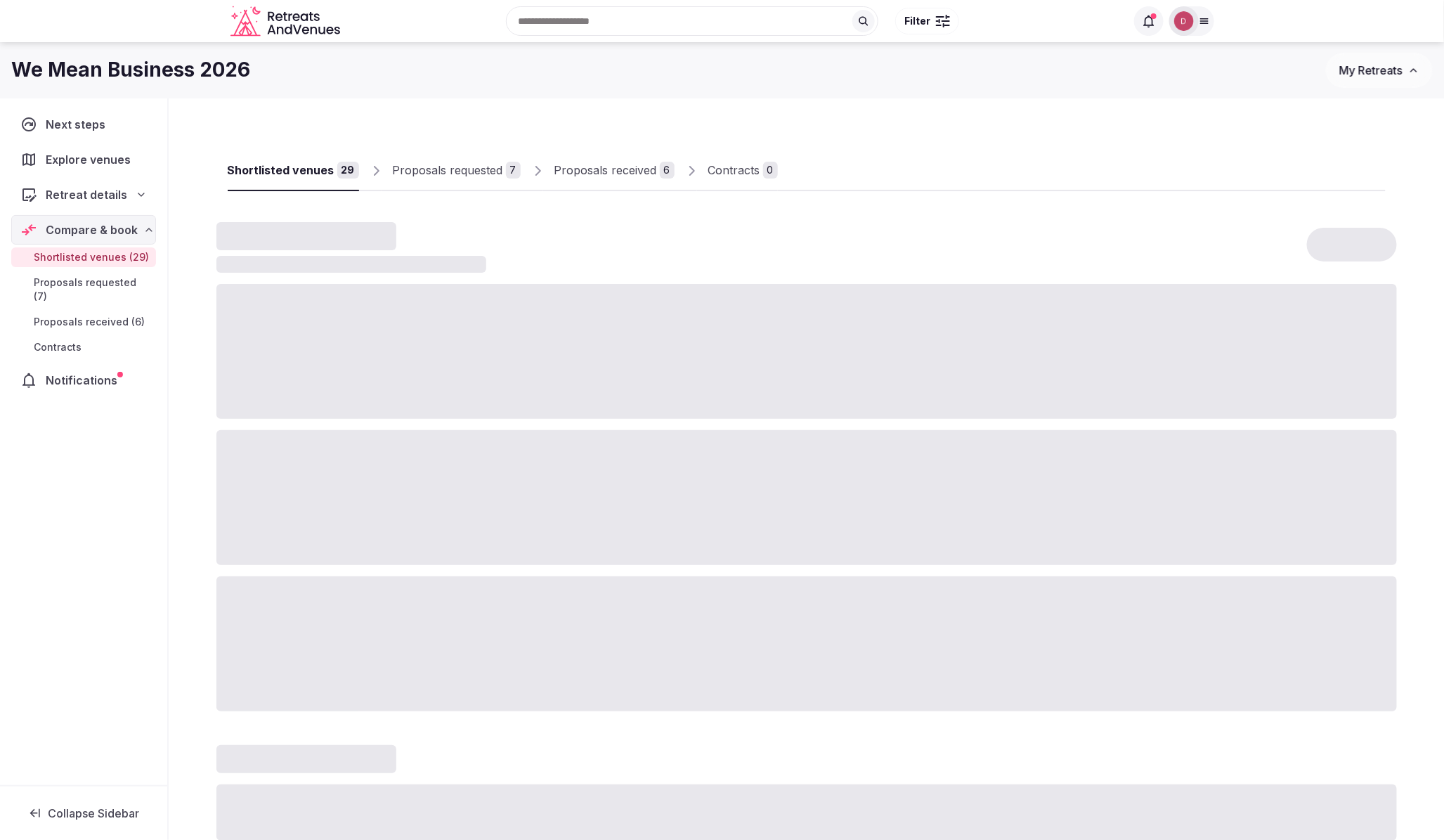
click at [90, 315] on span "Proposals received (6)" at bounding box center [90, 322] width 111 height 14
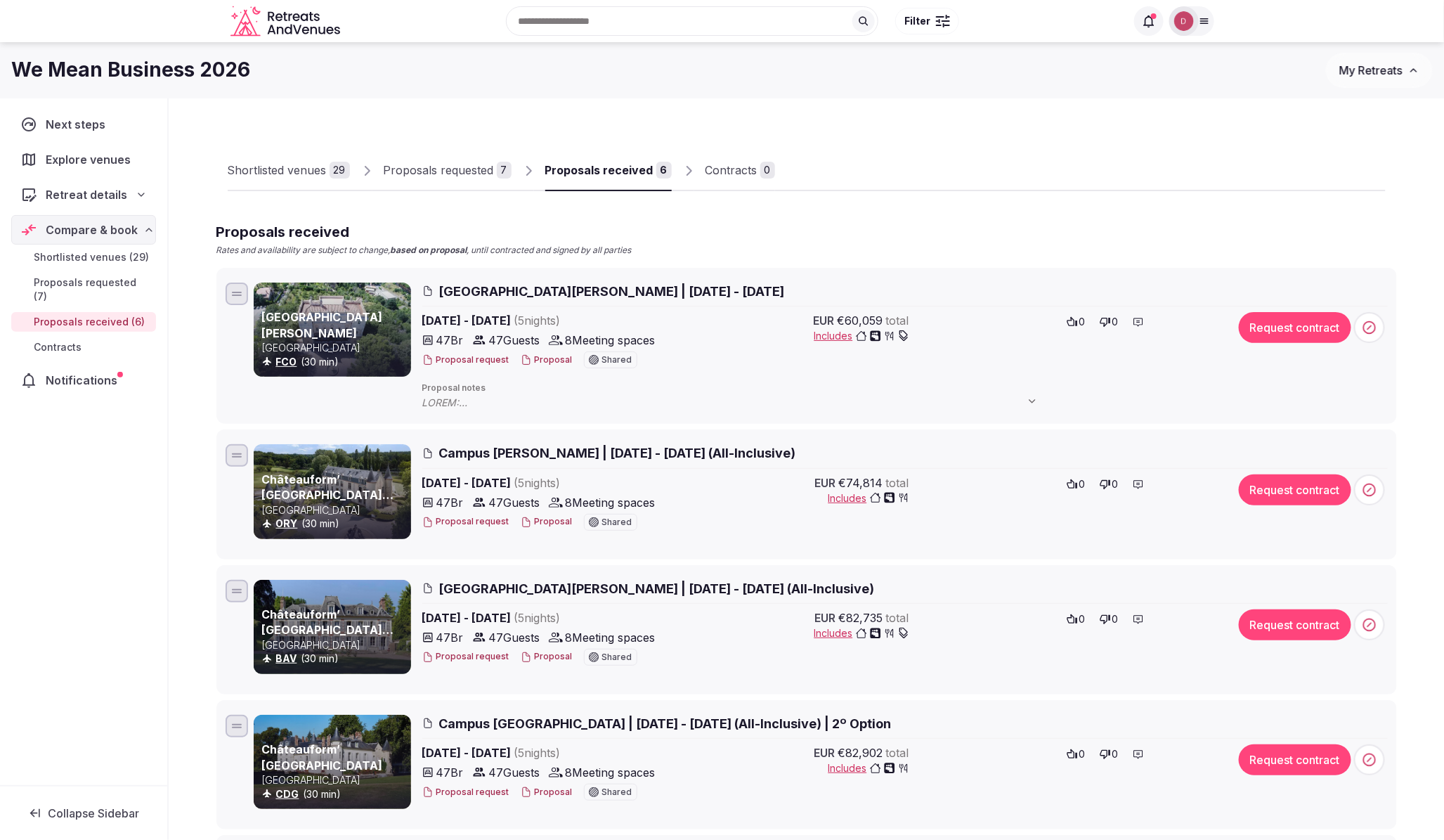
click at [1199, 16] on icon at bounding box center [1204, 20] width 11 height 11
click at [1142, 102] on link "Account" at bounding box center [1121, 97] width 162 height 22
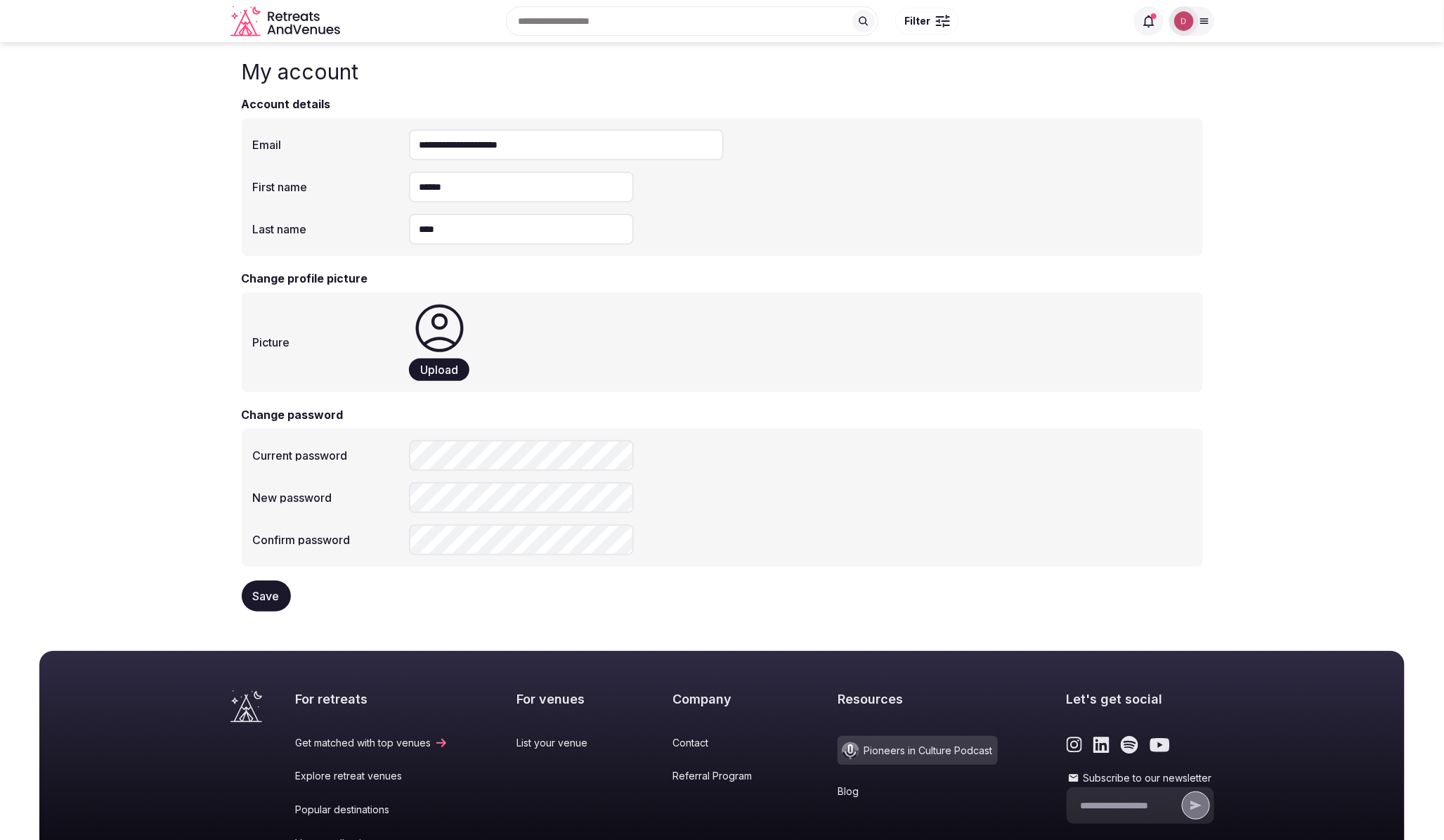
click at [1183, 21] on img at bounding box center [1184, 20] width 20 height 20
click at [1114, 145] on link "My retreats" at bounding box center [1121, 154] width 162 height 22
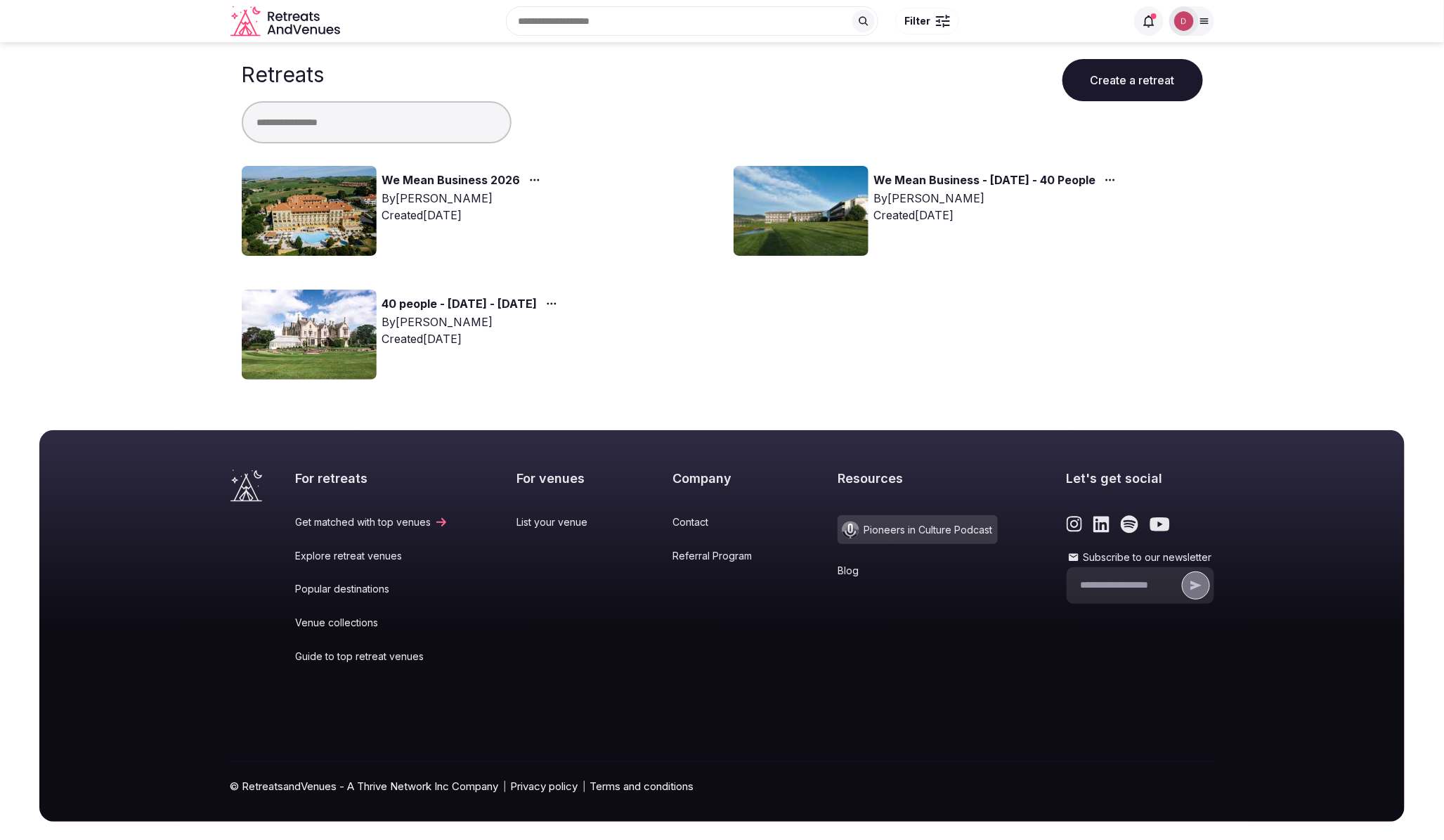
click at [956, 197] on div "By [PERSON_NAME]" at bounding box center [998, 198] width 248 height 17
click at [957, 187] on link "We Mean Business - [DATE] - 40 People" at bounding box center [985, 180] width 222 height 18
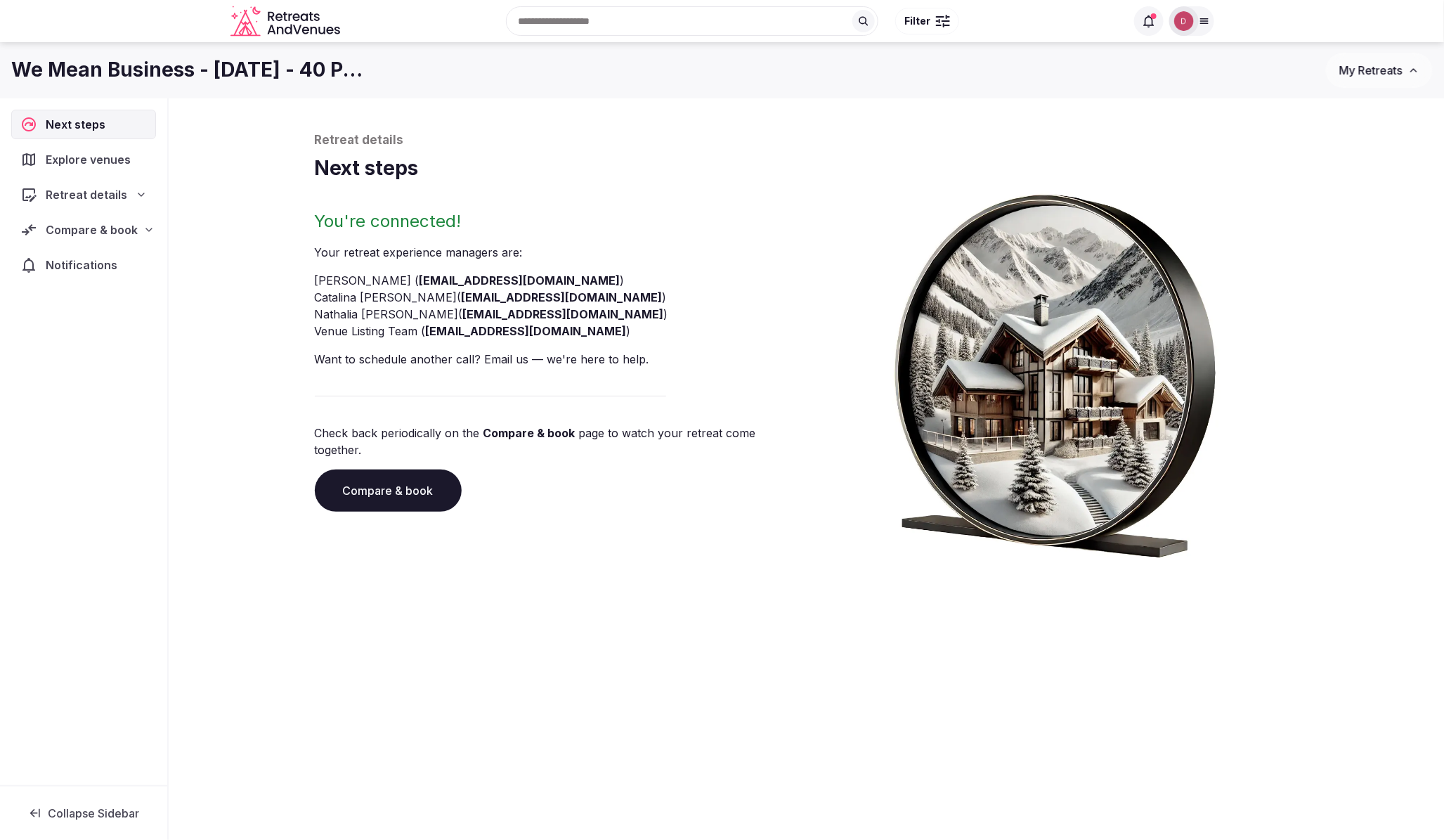
click at [85, 222] on span "Compare & book" at bounding box center [92, 230] width 92 height 17
click at [108, 312] on span "Proposals received (12)" at bounding box center [91, 307] width 115 height 14
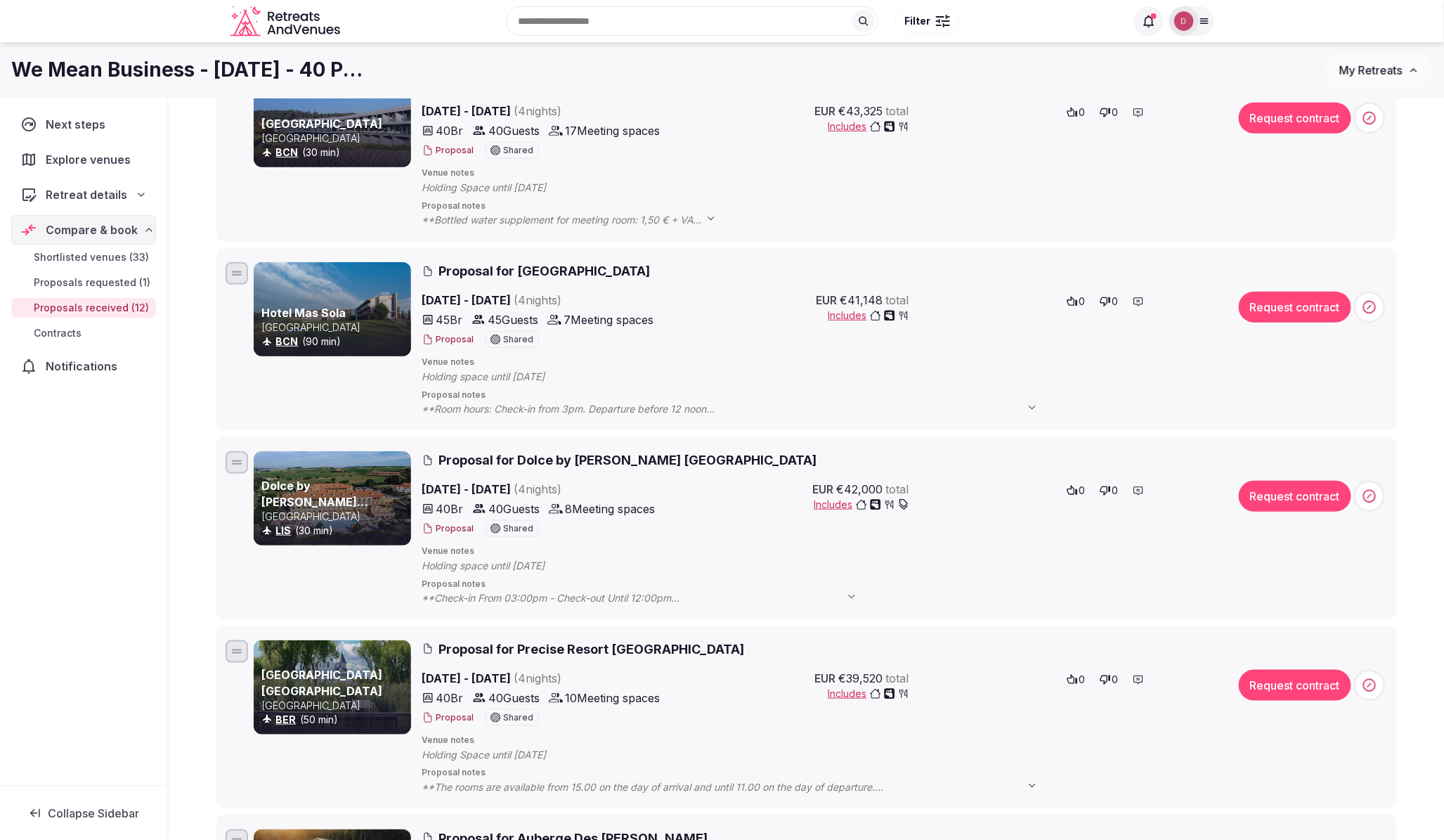
scroll to position [312, 0]
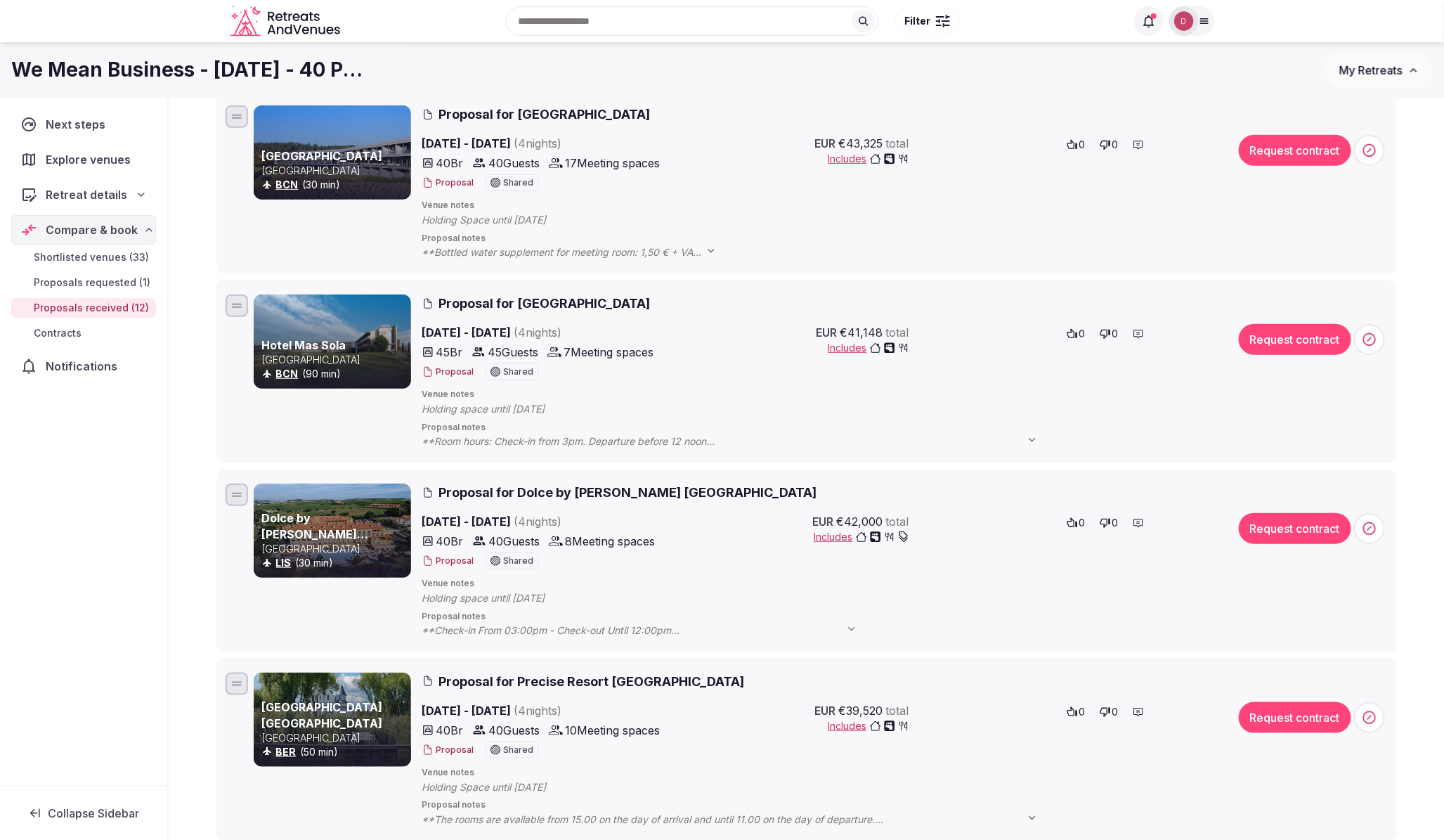
click at [851, 346] on span "Includes" at bounding box center [868, 347] width 81 height 14
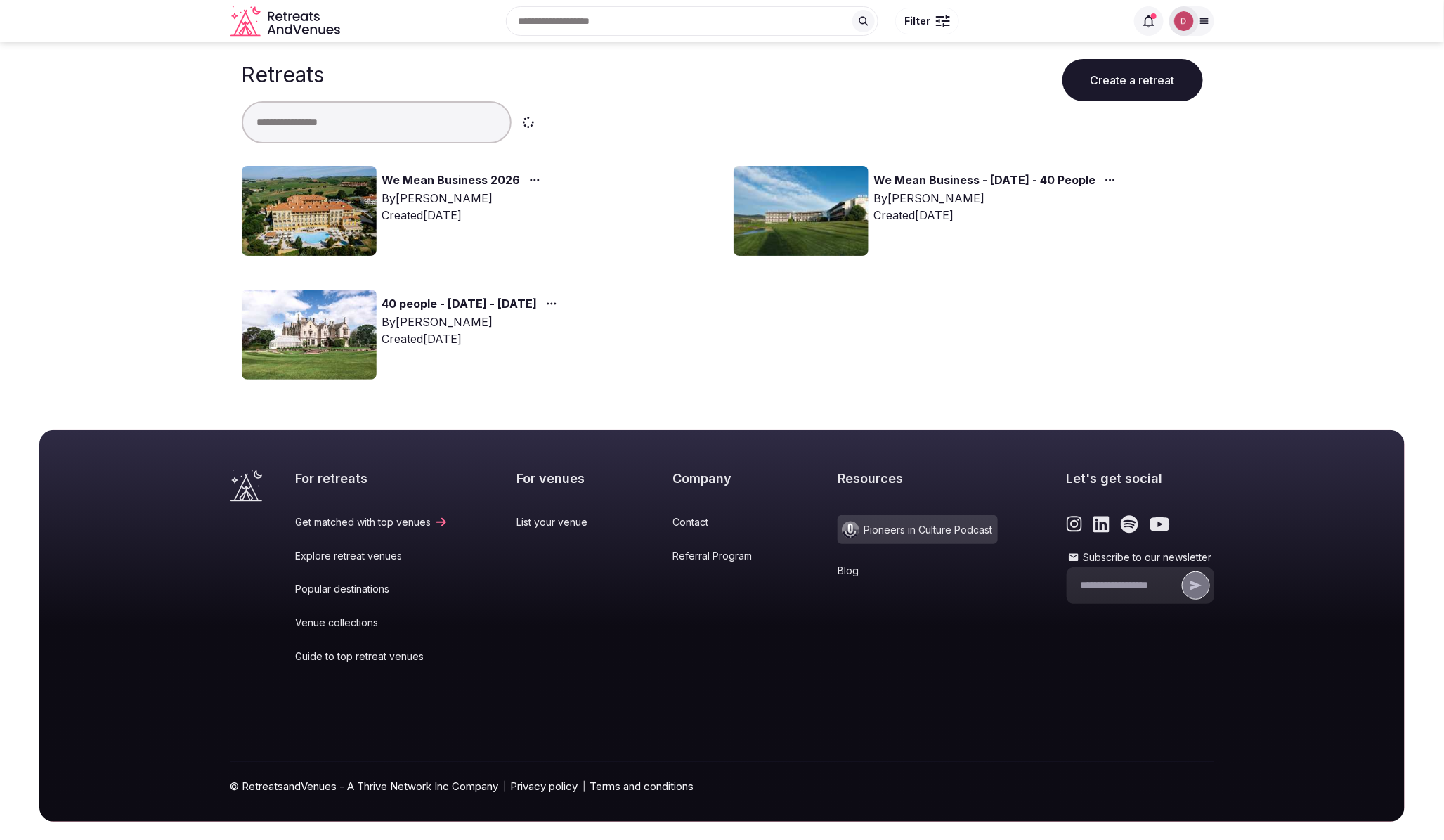
click at [294, 223] on img at bounding box center [309, 210] width 135 height 90
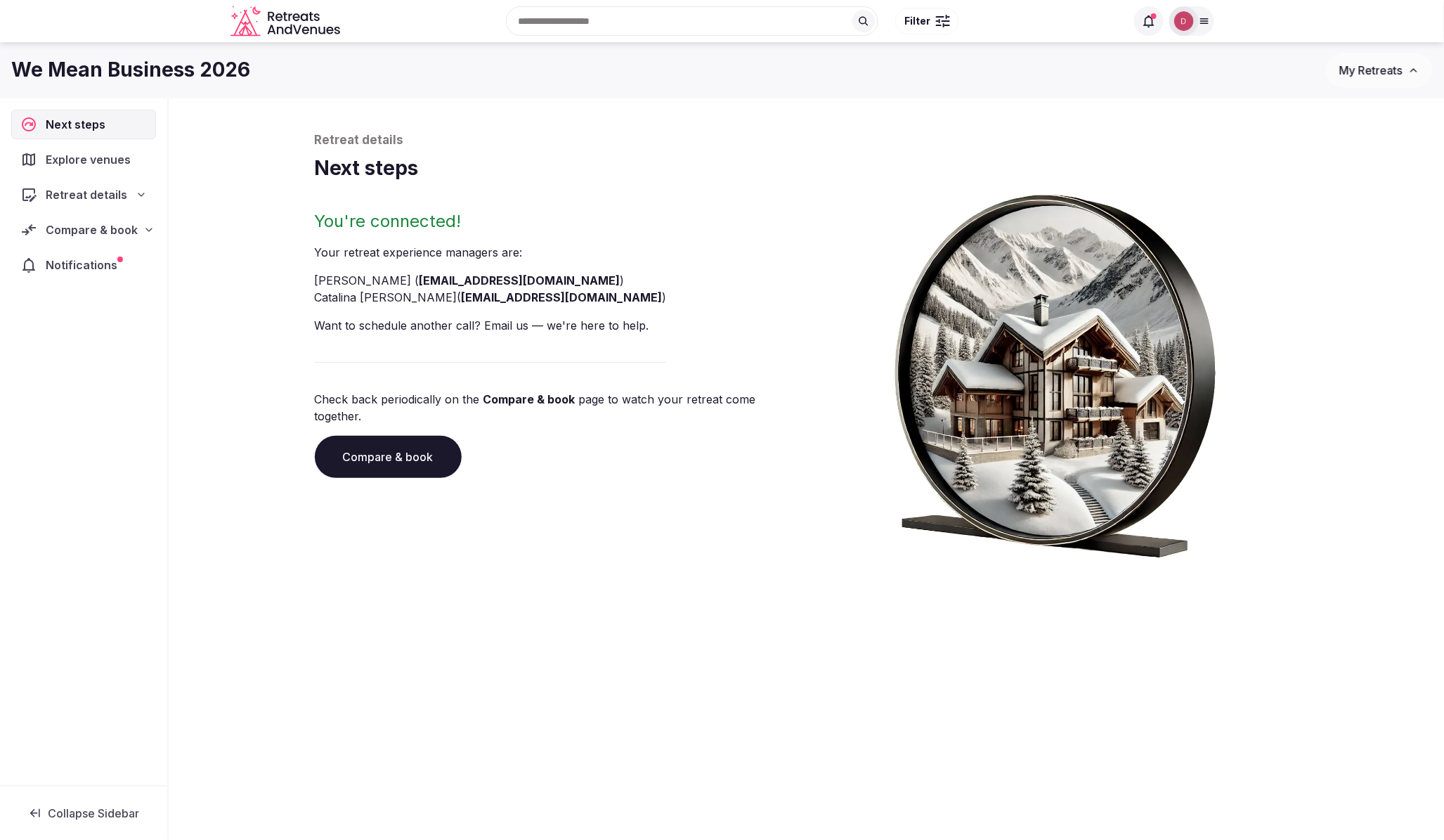
click at [96, 233] on span "Compare & book" at bounding box center [92, 230] width 92 height 17
click at [96, 282] on span "Proposals requested (7)" at bounding box center [92, 289] width 117 height 28
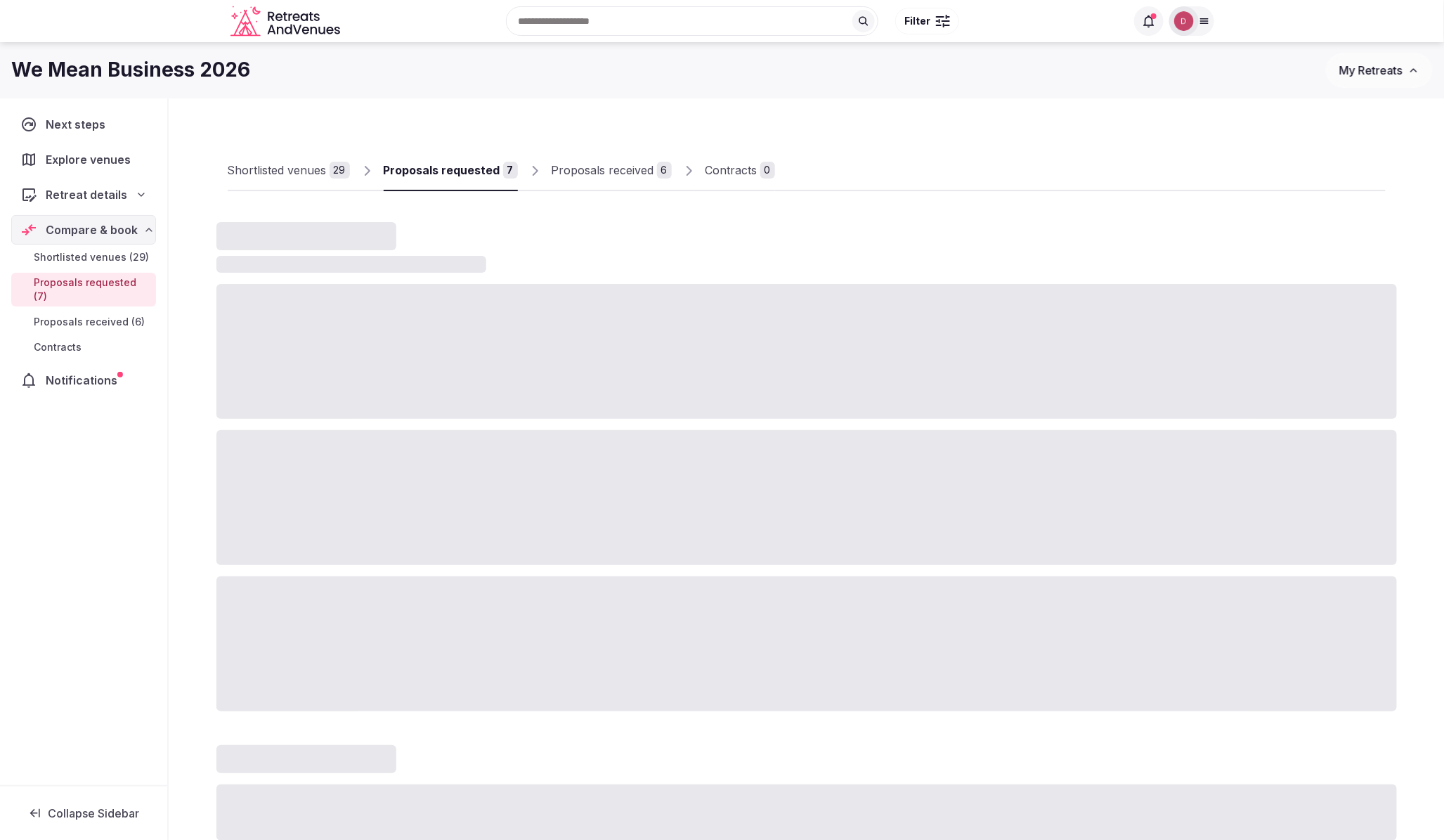
click at [595, 177] on div "Proposals received" at bounding box center [603, 170] width 102 height 17
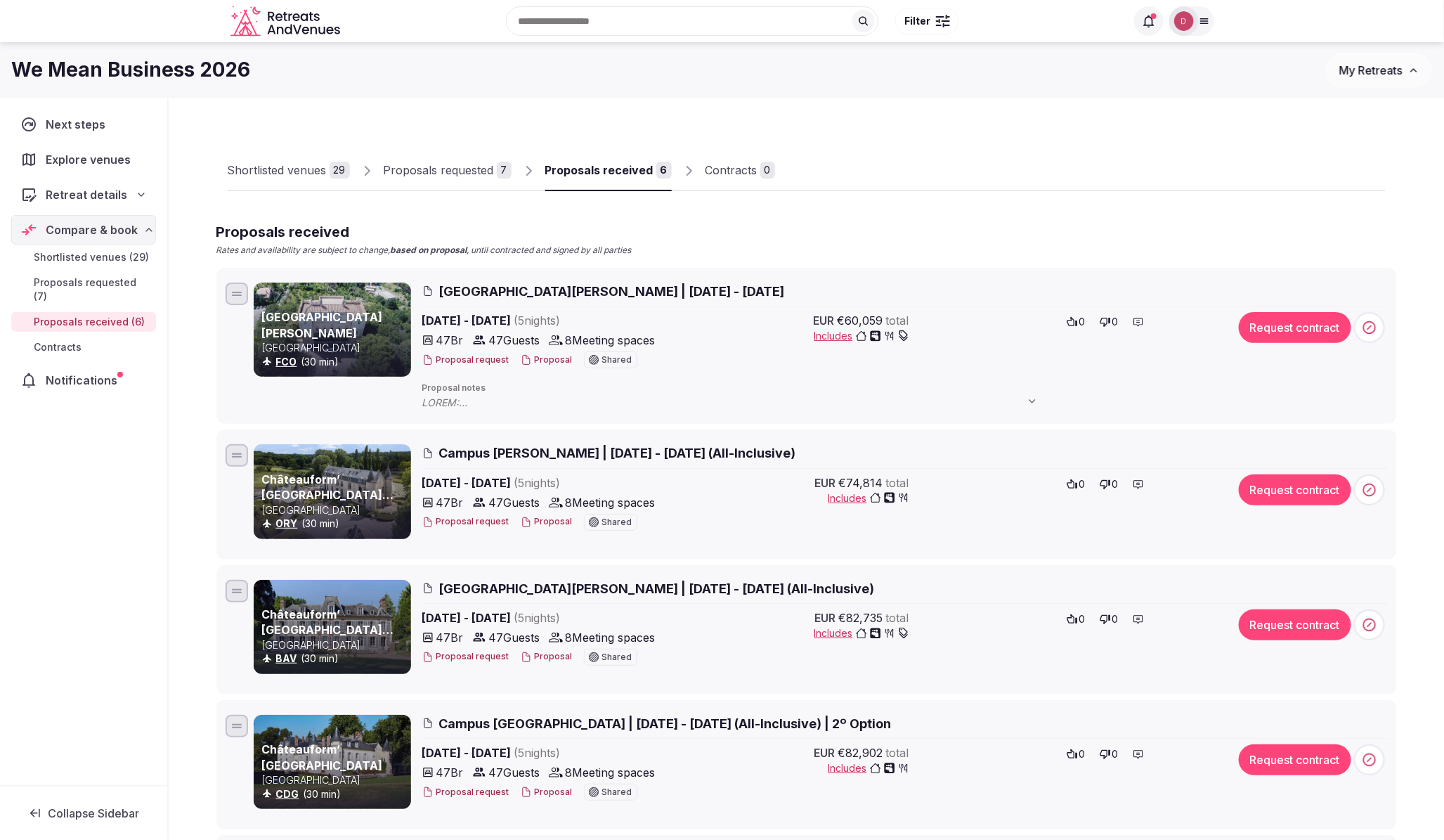
click at [834, 333] on span "Includes" at bounding box center [862, 335] width 95 height 14
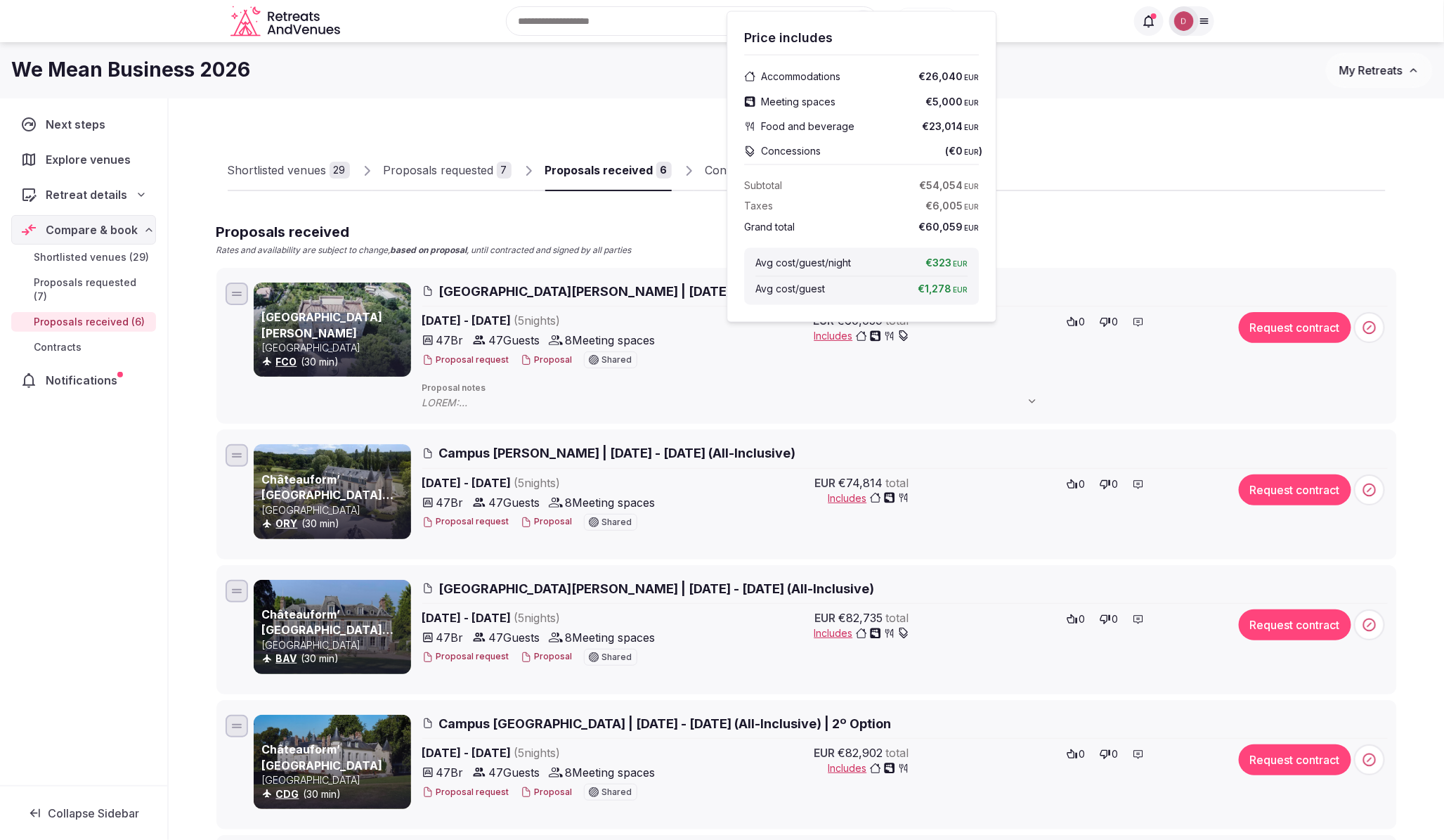
click at [704, 372] on div "[GEOGRAPHIC_DATA][PERSON_NAME] | [DATE] - [DATE] [DATE] - [DATE] ( 5 night s ) …" at bounding box center [905, 346] width 966 height 127
